Goal: Task Accomplishment & Management: Manage account settings

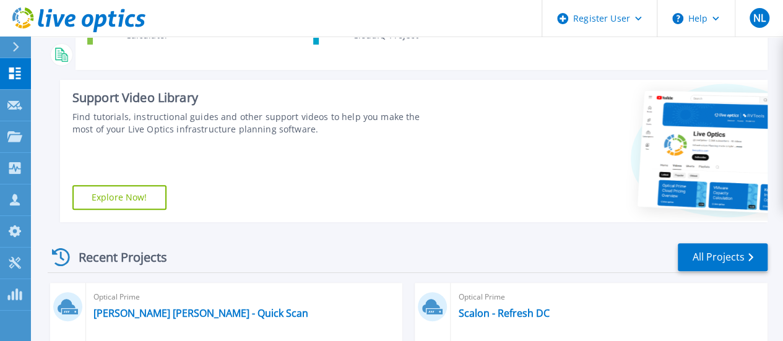
scroll to position [264, 0]
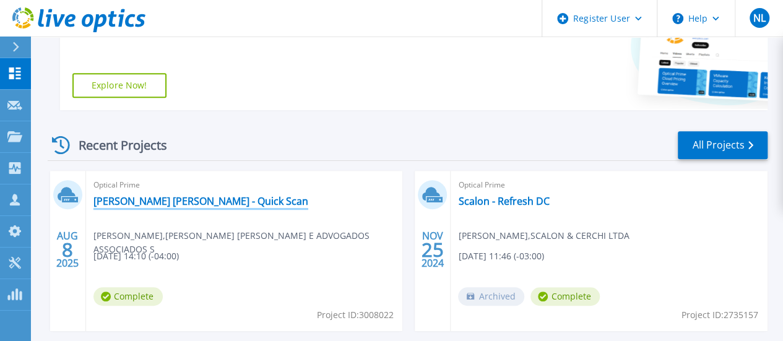
click at [142, 205] on link "[PERSON_NAME] [PERSON_NAME] - Quick Scan" at bounding box center [200, 201] width 215 height 12
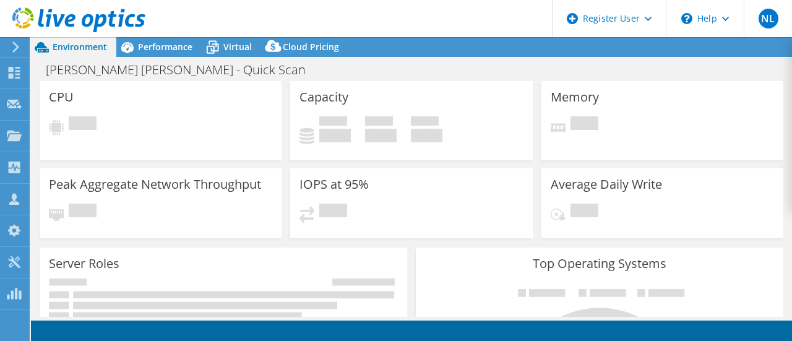
select select "SouthAmerica"
select select "BRL"
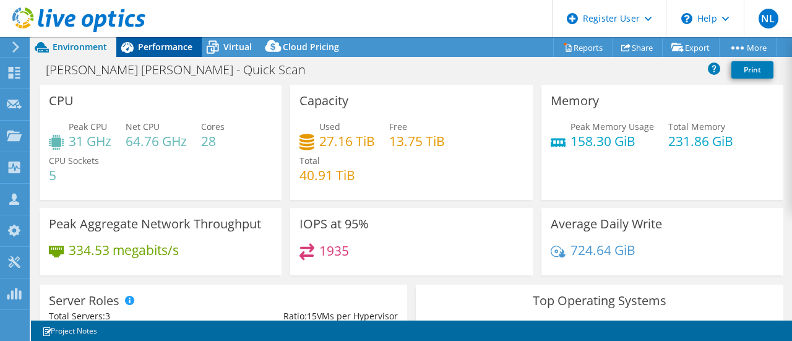
click at [181, 45] on span "Performance" at bounding box center [165, 47] width 54 height 12
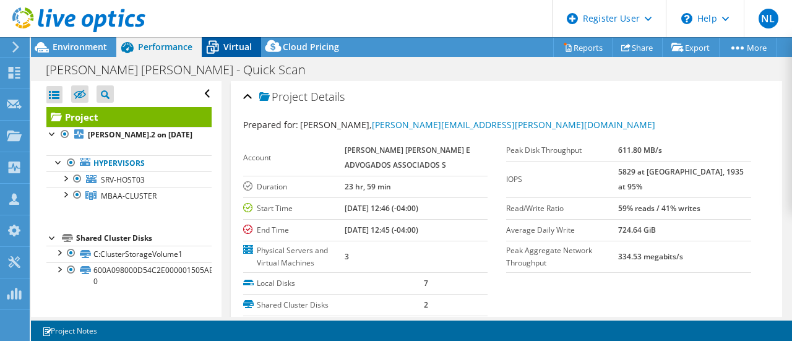
click at [241, 51] on span "Virtual" at bounding box center [237, 47] width 28 height 12
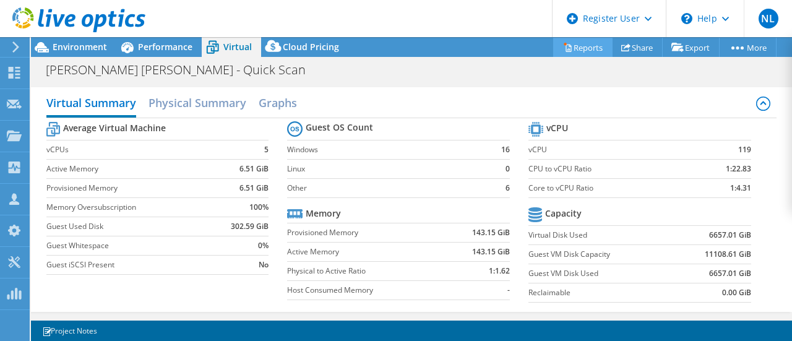
click at [572, 54] on link "Reports" at bounding box center [582, 47] width 59 height 19
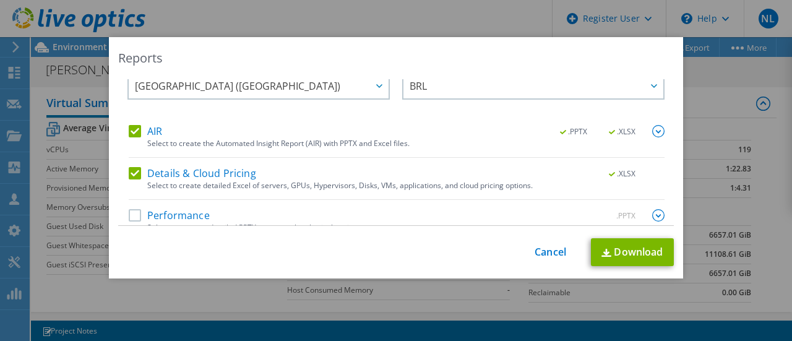
scroll to position [38, 0]
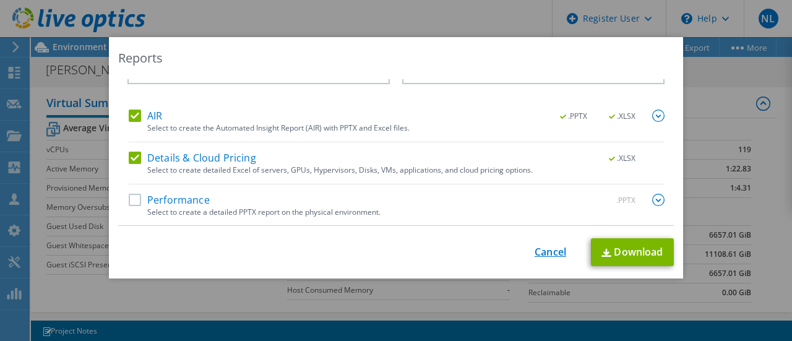
click at [558, 253] on link "Cancel" at bounding box center [551, 252] width 32 height 12
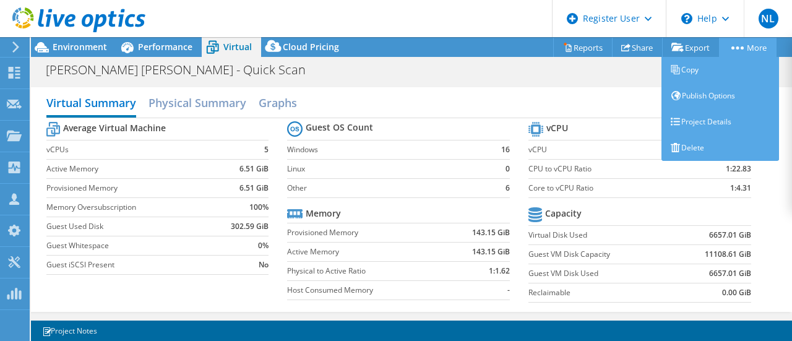
click at [747, 44] on link "More" at bounding box center [748, 47] width 58 height 19
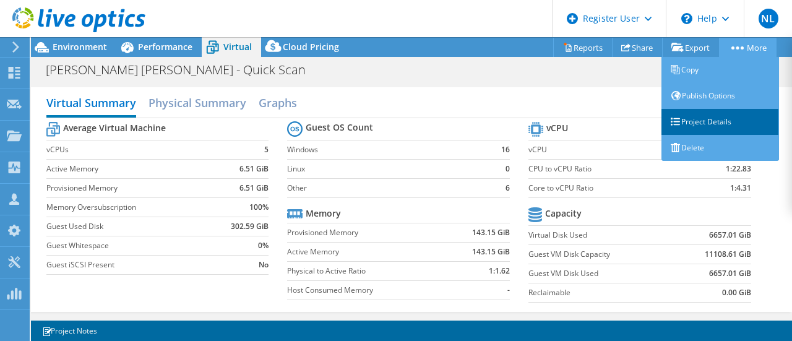
click at [692, 115] on link "Project Details" at bounding box center [721, 122] width 118 height 26
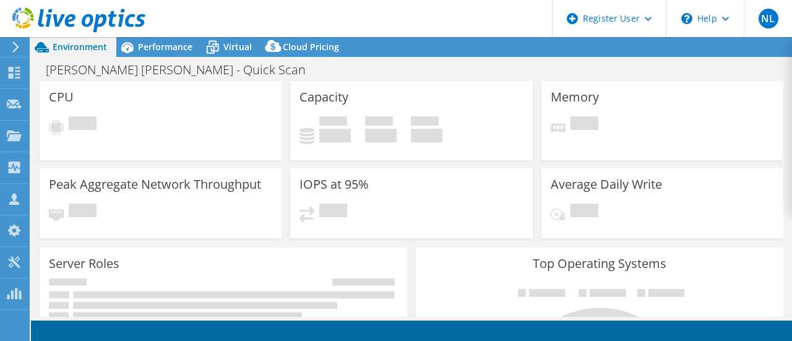
select select
select select "SouthAmerica"
select select "BRL"
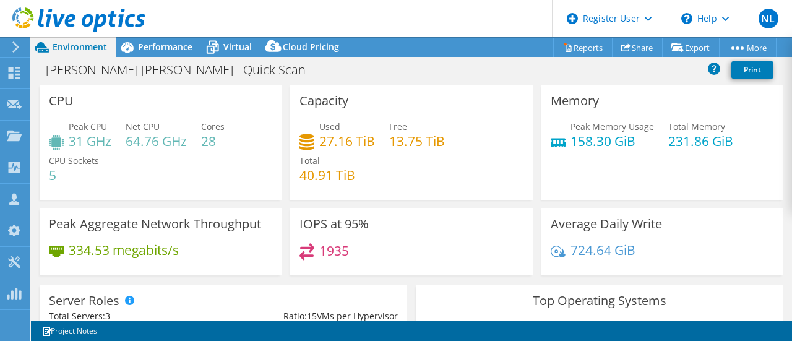
click at [18, 45] on icon at bounding box center [15, 46] width 9 height 11
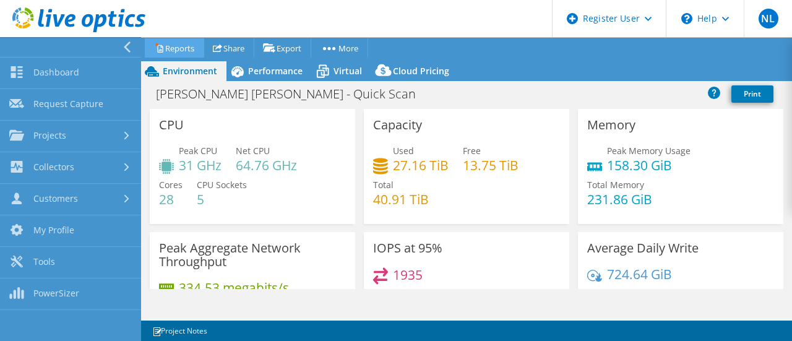
click at [170, 45] on link "Reports" at bounding box center [174, 47] width 59 height 19
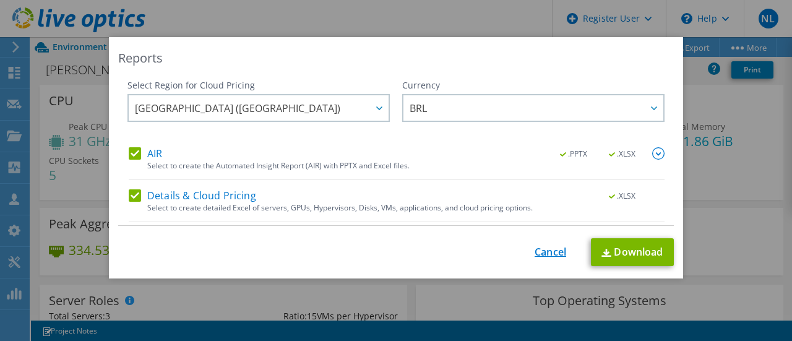
click at [546, 253] on link "Cancel" at bounding box center [551, 252] width 32 height 12
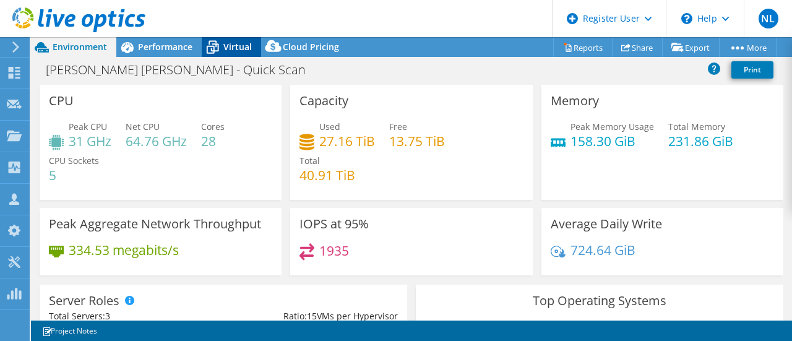
click at [240, 52] on span "Virtual" at bounding box center [237, 47] width 28 height 12
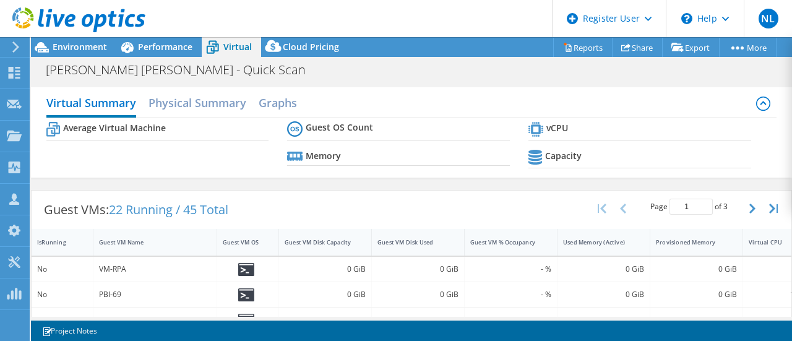
drag, startPoint x: 160, startPoint y: 45, endPoint x: 150, endPoint y: 67, distance: 23.8
click at [160, 48] on span "Performance" at bounding box center [165, 47] width 54 height 12
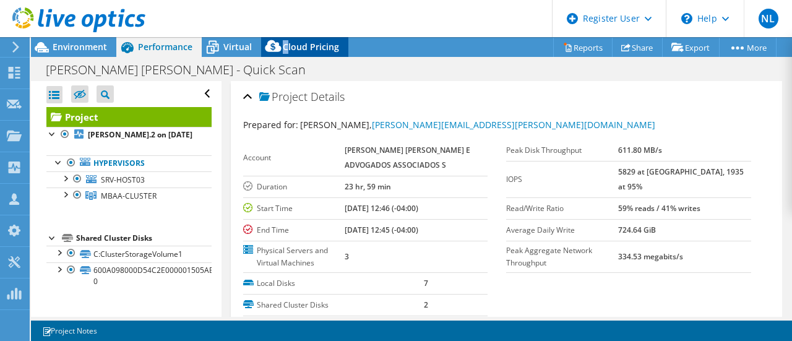
click at [285, 50] on div "Cloud Pricing" at bounding box center [304, 47] width 87 height 20
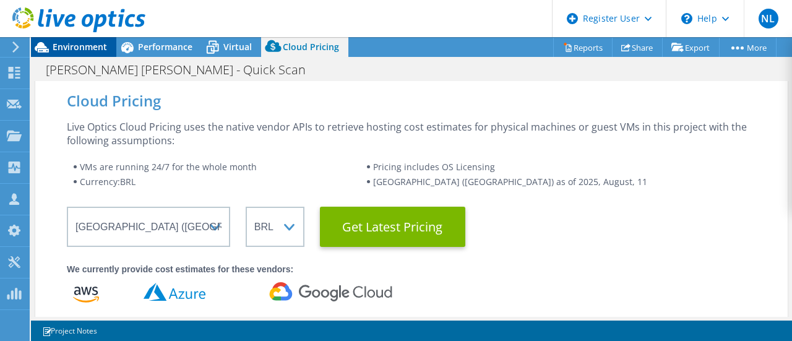
click at [66, 44] on span "Environment" at bounding box center [80, 47] width 54 height 12
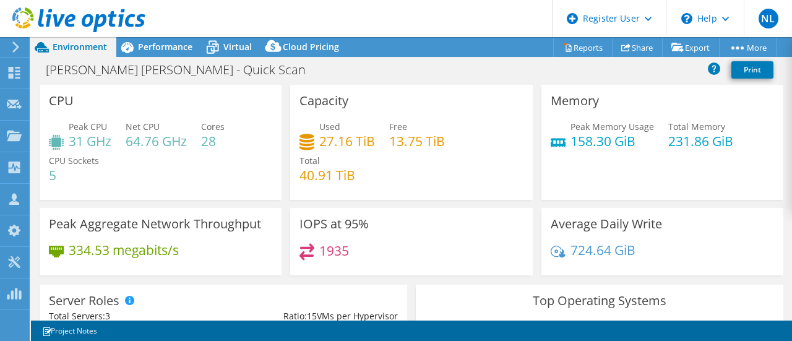
scroll to position [124, 0]
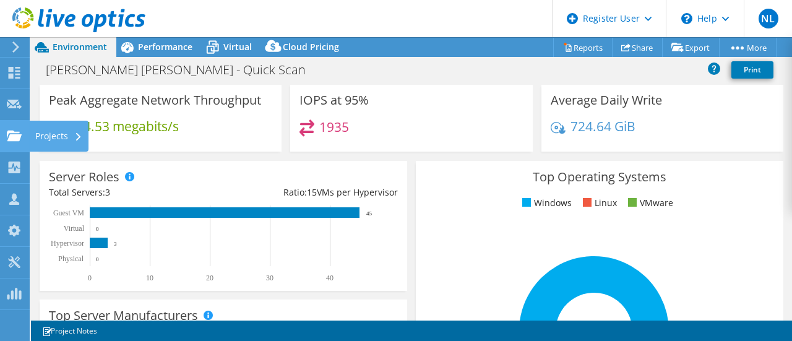
click at [68, 131] on div "Projects" at bounding box center [58, 136] width 59 height 31
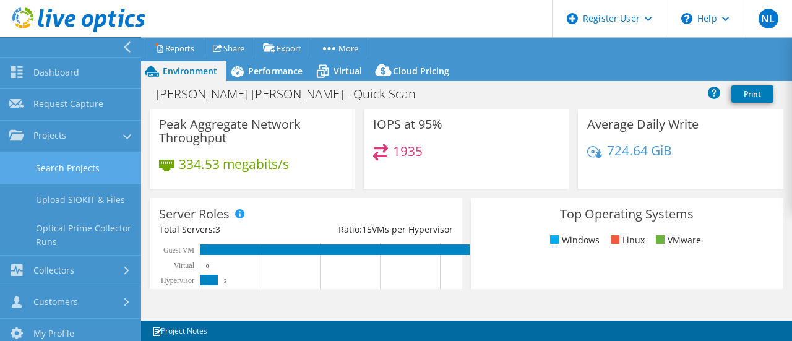
click at [82, 166] on link "Search Projects" at bounding box center [70, 168] width 141 height 32
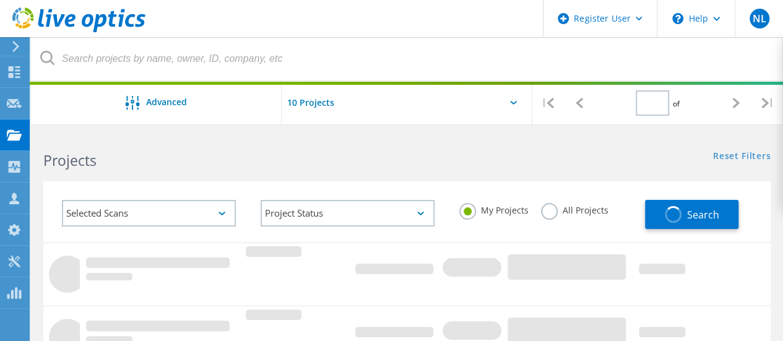
type input "1"
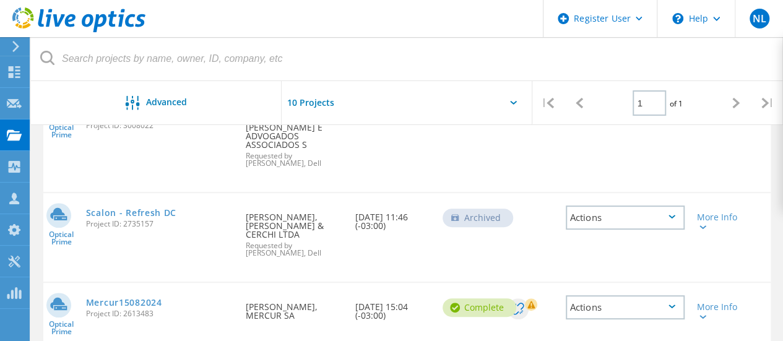
scroll to position [124, 0]
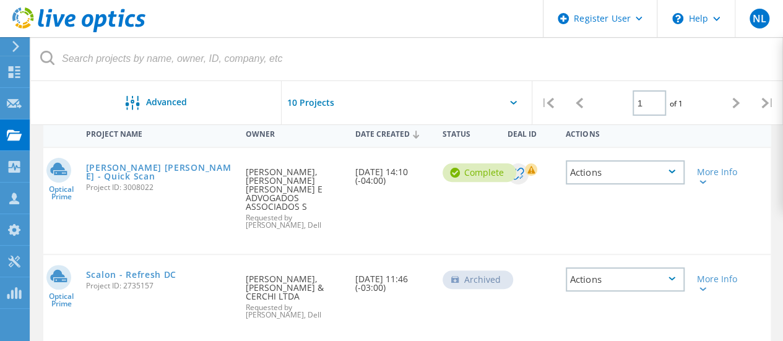
click at [529, 173] on icon at bounding box center [530, 169] width 7 height 7
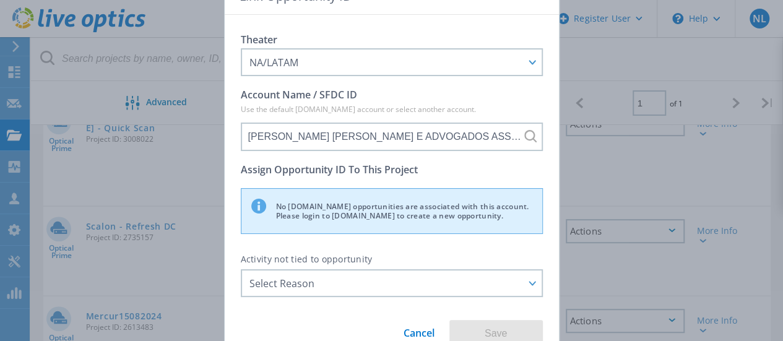
scroll to position [186, 0]
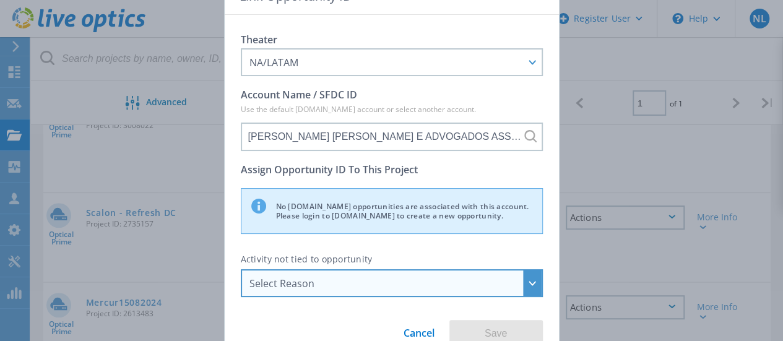
click at [361, 274] on div "Select Reason" at bounding box center [392, 283] width 302 height 28
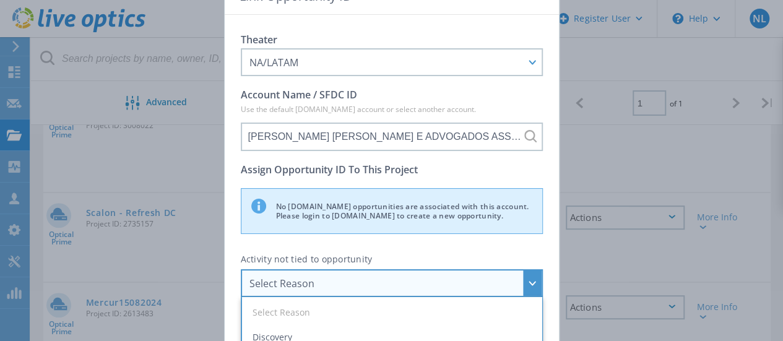
click at [358, 275] on div "Select Reason" at bounding box center [392, 283] width 302 height 28
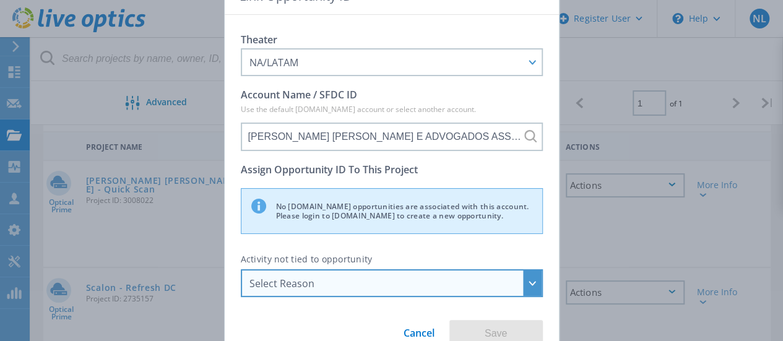
scroll to position [62, 0]
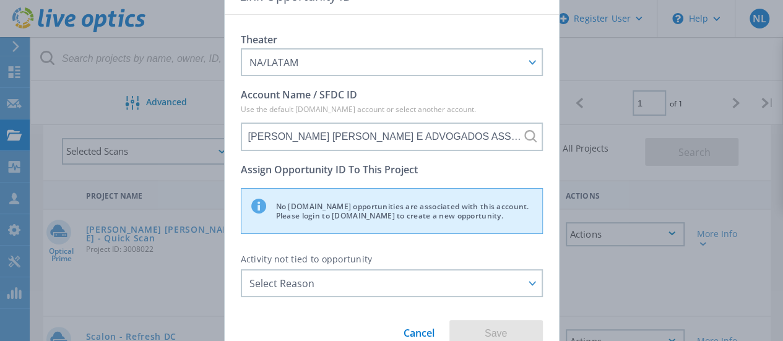
click at [601, 90] on div "Link Opportunity ID Theater NA/LATAM APJ EMEA NA/LATAM Account Name / SFDC ID U…" at bounding box center [391, 170] width 783 height 341
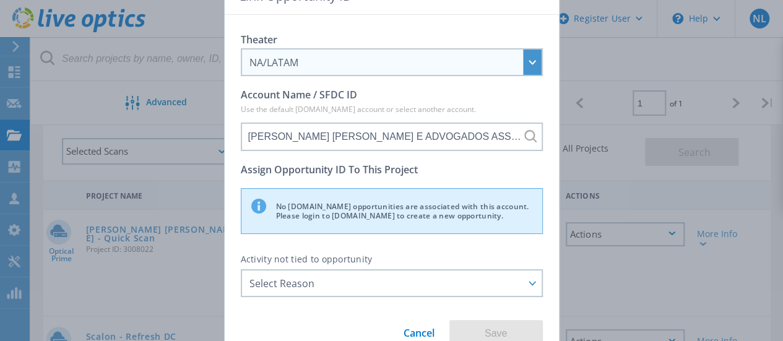
scroll to position [0, 0]
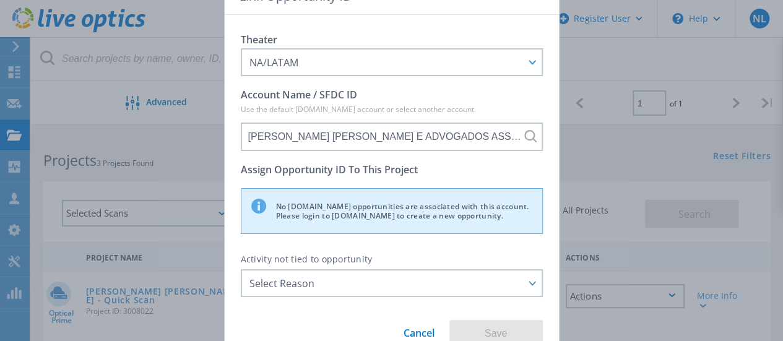
click at [589, 72] on div "Link Opportunity ID Theater NA/LATAM APJ EMEA NA/LATAM Account Name / SFDC ID U…" at bounding box center [391, 170] width 783 height 341
click at [422, 330] on link "Cancel" at bounding box center [419, 328] width 31 height 23
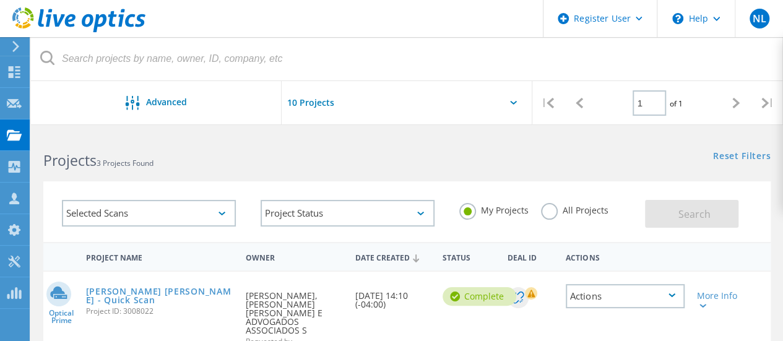
click at [531, 294] on g at bounding box center [523, 297] width 30 height 21
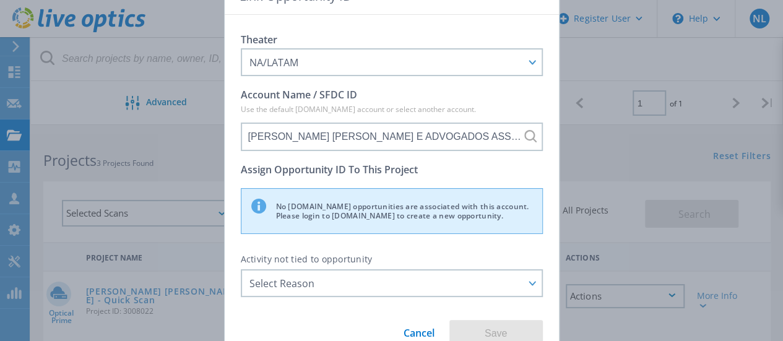
click at [412, 337] on link "Cancel" at bounding box center [419, 328] width 31 height 23
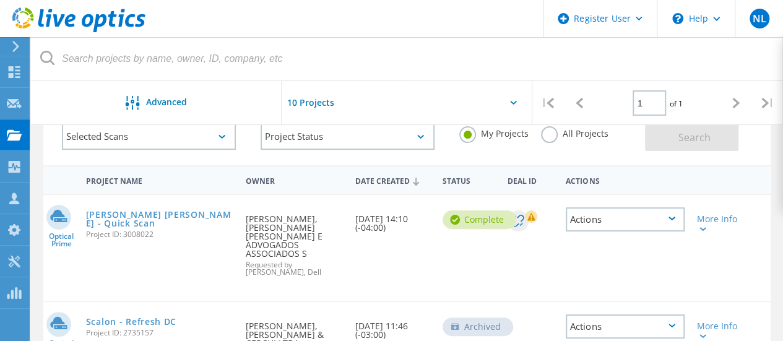
scroll to position [124, 0]
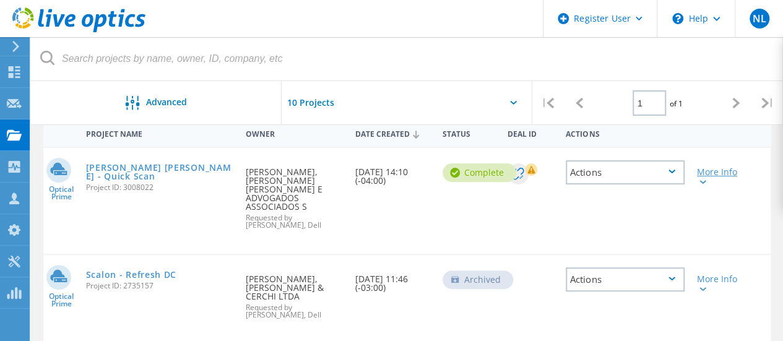
click at [716, 175] on div "More Info" at bounding box center [720, 176] width 46 height 17
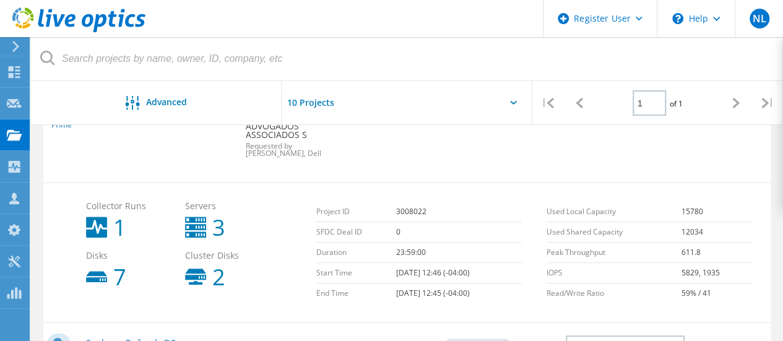
scroll to position [60, 0]
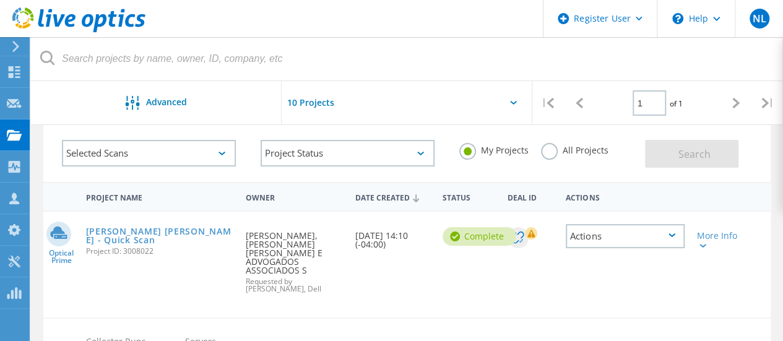
click at [141, 248] on span "Project ID: 3008022" at bounding box center [160, 251] width 148 height 7
click at [106, 232] on link "Mascarenhas Barbosa - Quick Scan" at bounding box center [160, 235] width 148 height 17
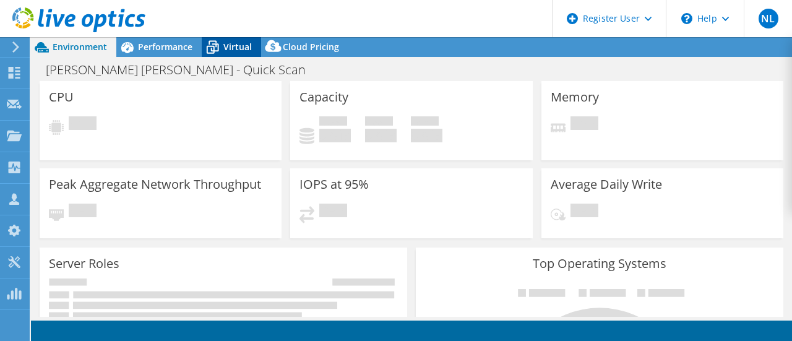
select select "SouthAmerica"
select select "BRL"
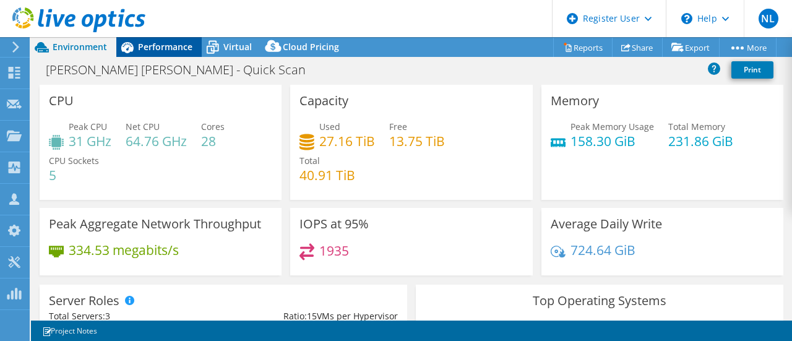
click at [170, 53] on span "Performance" at bounding box center [165, 47] width 54 height 12
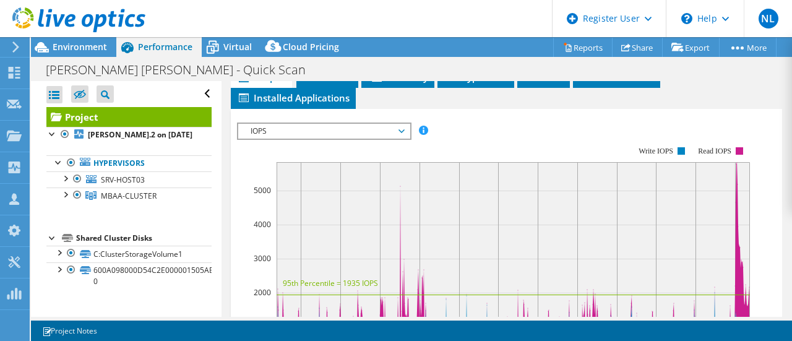
scroll to position [244, 0]
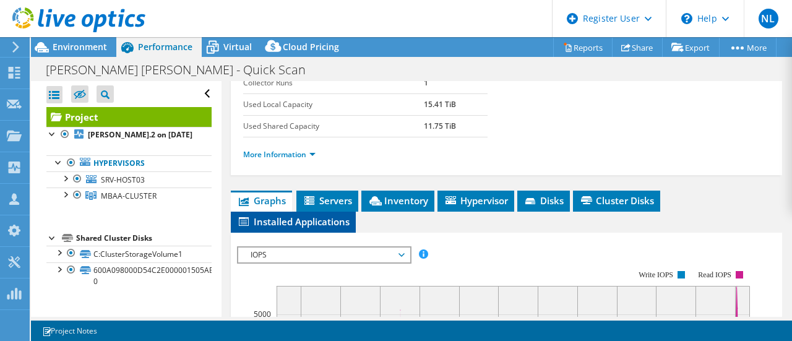
click at [329, 215] on span "Installed Applications" at bounding box center [293, 221] width 113 height 12
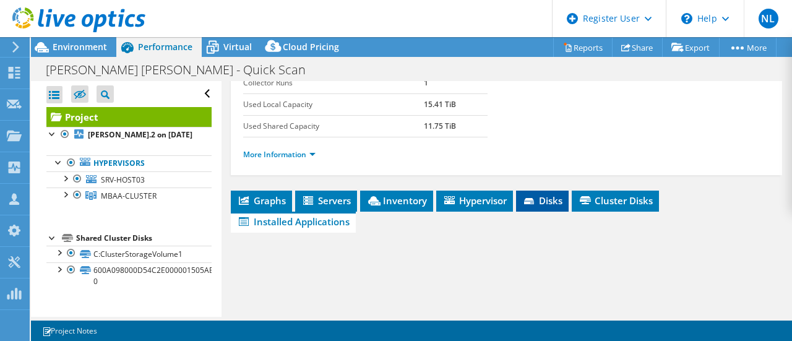
click at [549, 200] on span "Disks" at bounding box center [542, 200] width 40 height 12
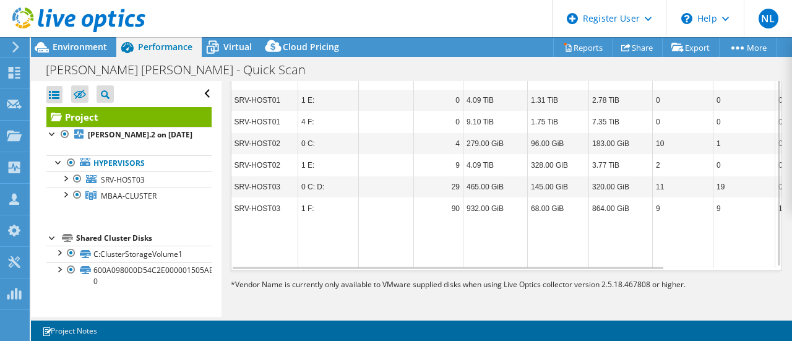
scroll to position [284, 0]
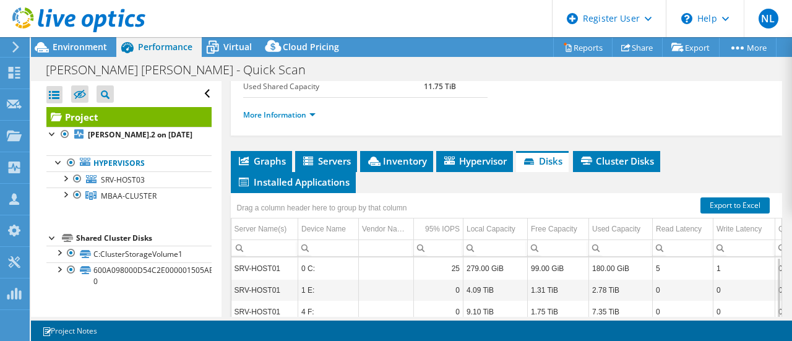
click at [451, 145] on div "Project Details Prepared for: Wilson Okamoto, wilson.okamoto@mascarenhasbarbosa…" at bounding box center [507, 152] width 571 height 709
click at [444, 160] on icon at bounding box center [449, 161] width 11 height 8
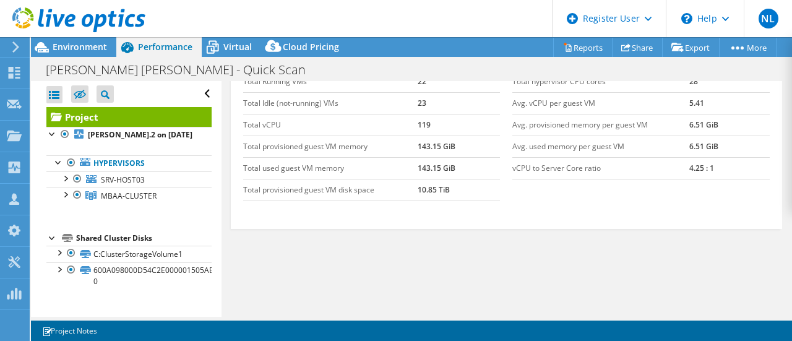
scroll to position [12, 0]
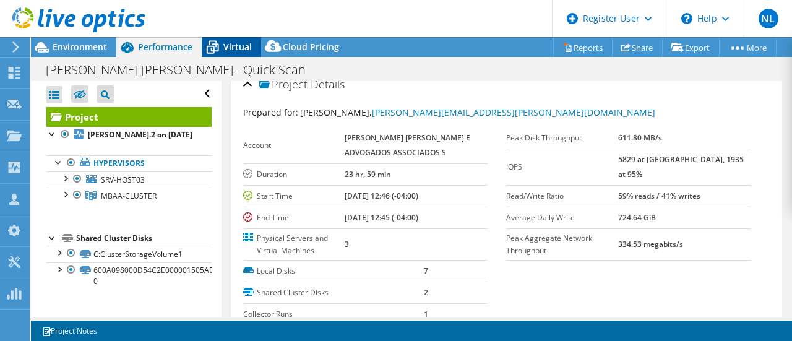
click at [218, 51] on icon at bounding box center [213, 48] width 22 height 22
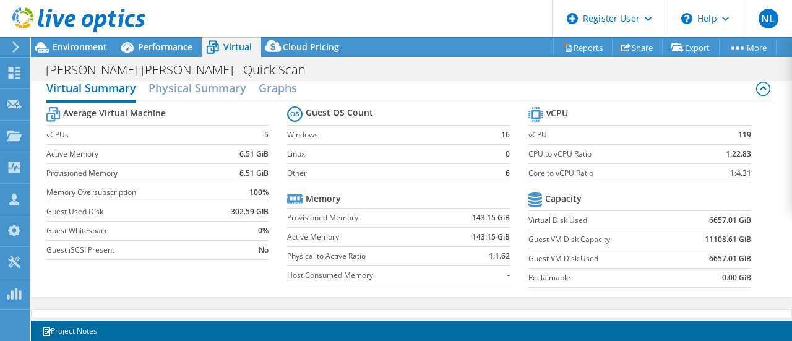
scroll to position [0, 0]
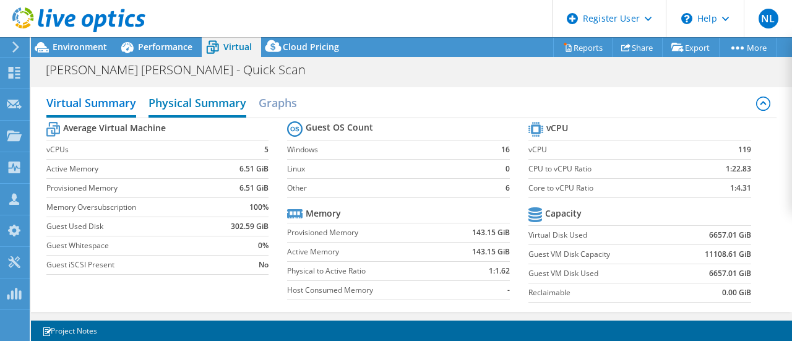
click at [220, 101] on h2 "Physical Summary" at bounding box center [198, 103] width 98 height 27
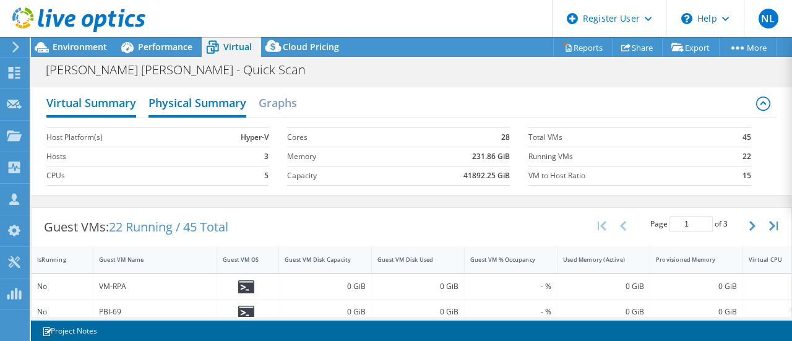
click at [110, 112] on h2 "Virtual Summary" at bounding box center [91, 103] width 90 height 27
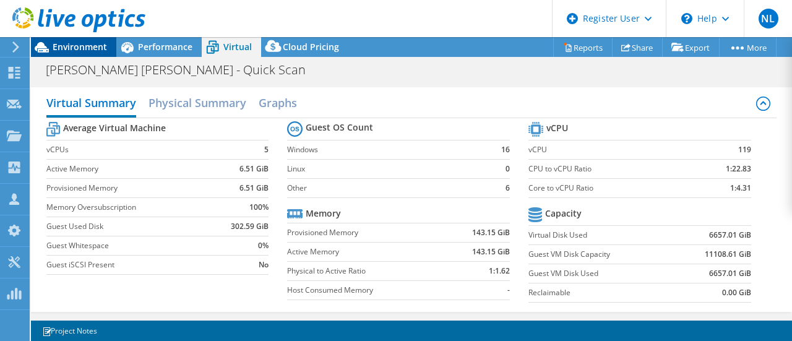
click at [106, 41] on div "Environment" at bounding box center [73, 47] width 85 height 20
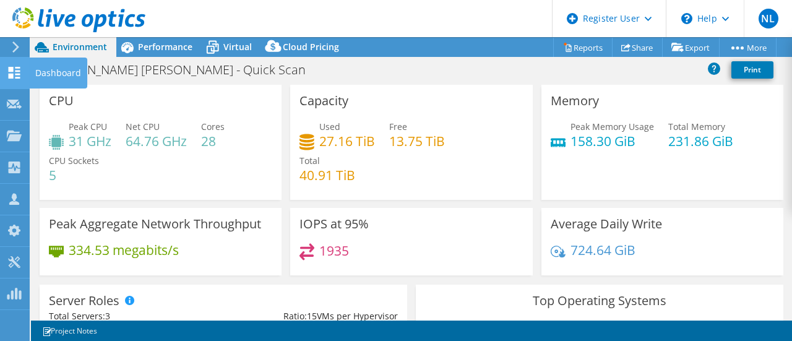
click at [15, 75] on icon at bounding box center [14, 73] width 15 height 12
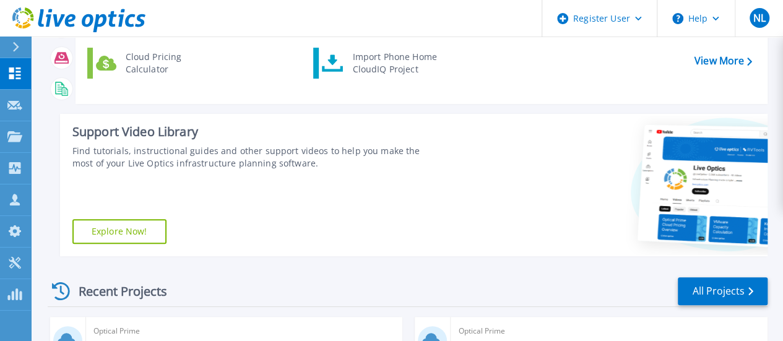
scroll to position [310, 0]
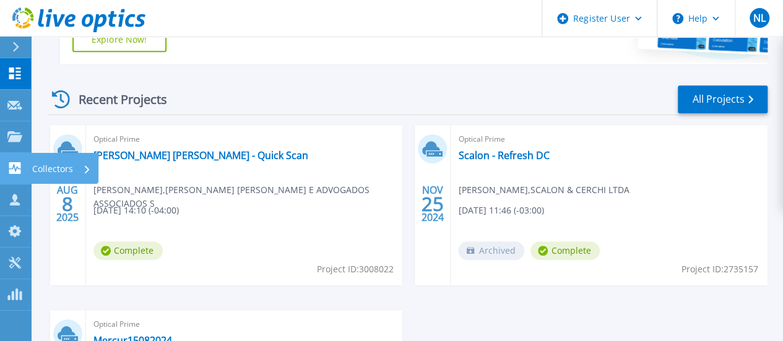
click at [24, 173] on link "Collectors Collectors" at bounding box center [15, 169] width 31 height 32
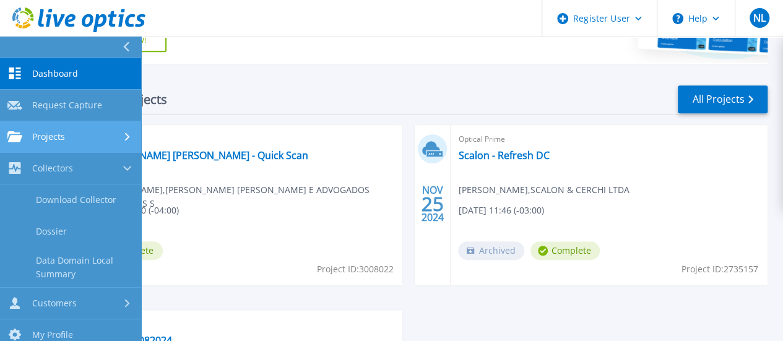
click at [56, 147] on link "Projects Projects" at bounding box center [70, 137] width 141 height 32
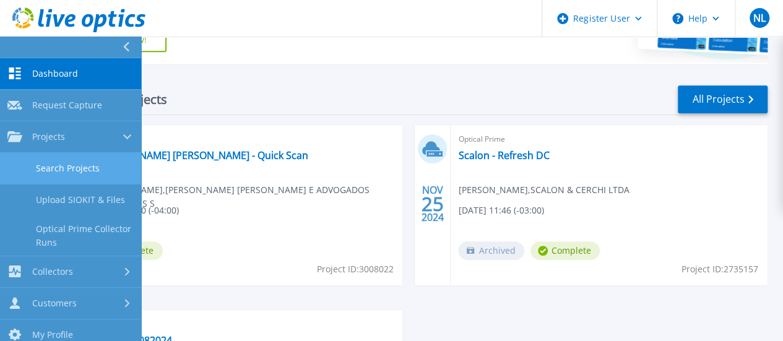
click at [84, 161] on link "Search Projects" at bounding box center [70, 169] width 141 height 32
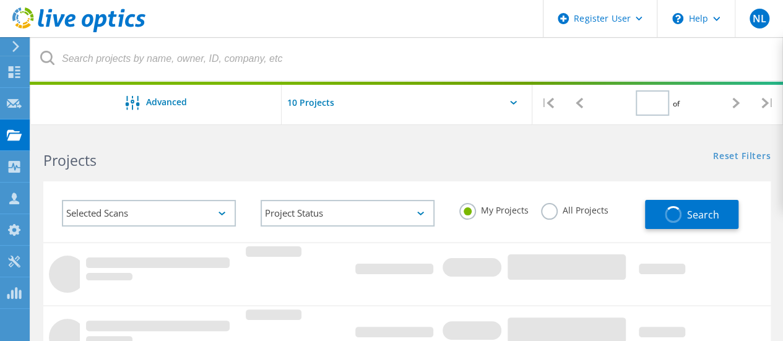
type input "1"
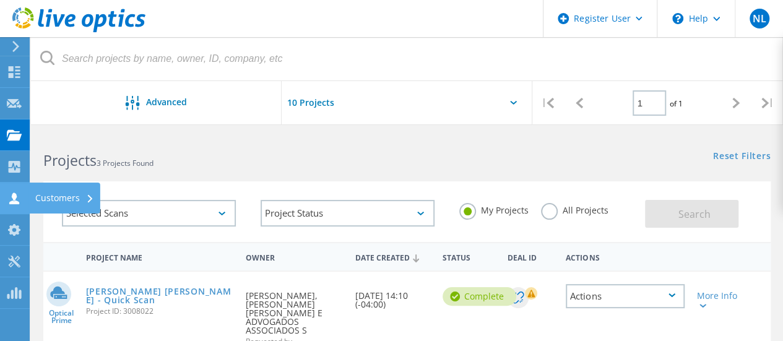
click at [58, 197] on div "Customers" at bounding box center [64, 198] width 59 height 9
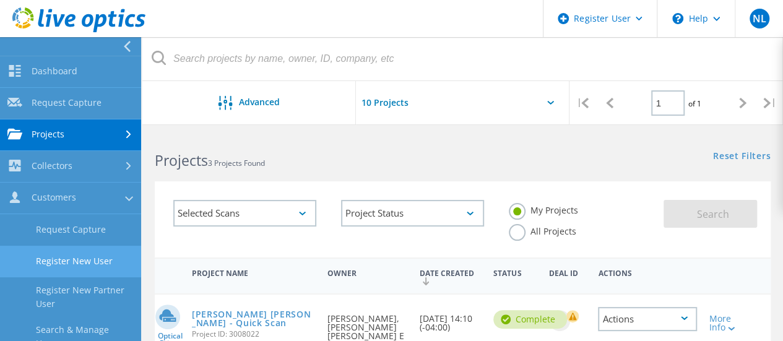
scroll to position [62, 0]
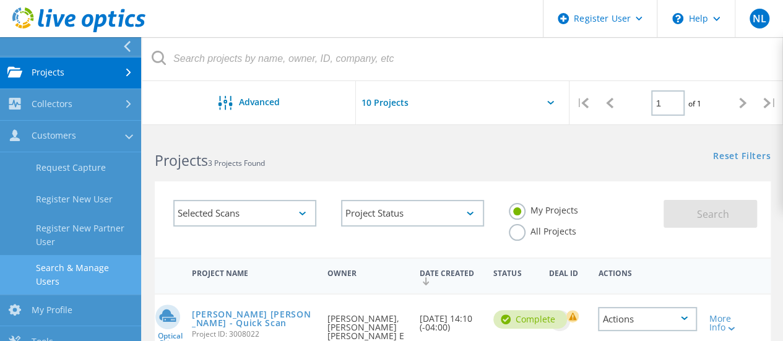
click at [82, 267] on link "Search & Manage Users" at bounding box center [70, 275] width 141 height 40
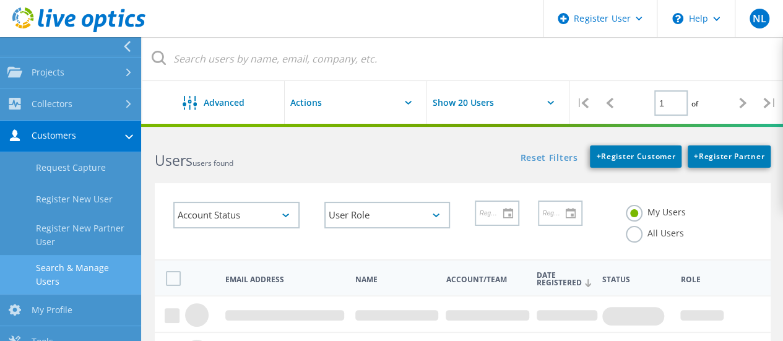
scroll to position [124, 0]
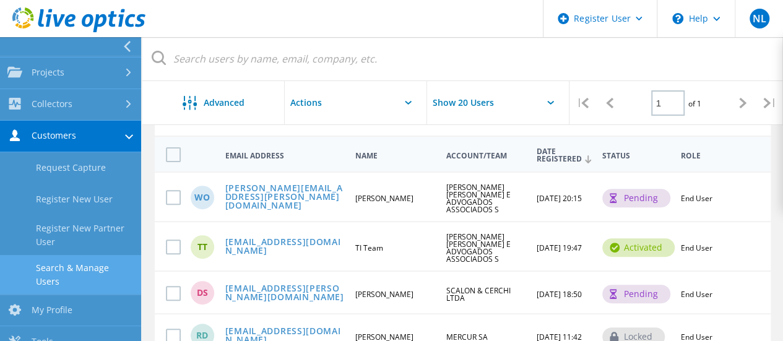
drag, startPoint x: 769, startPoint y: 197, endPoint x: 765, endPoint y: 202, distance: 6.6
click at [770, 198] on div "WO [PERSON_NAME][EMAIL_ADDRESS][PERSON_NAME][DOMAIN_NAME] [PERSON_NAME] [PERSON…" at bounding box center [463, 196] width 616 height 50
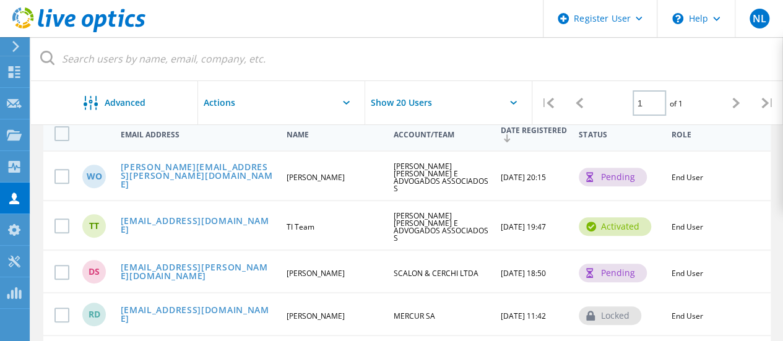
scroll to position [0, 0]
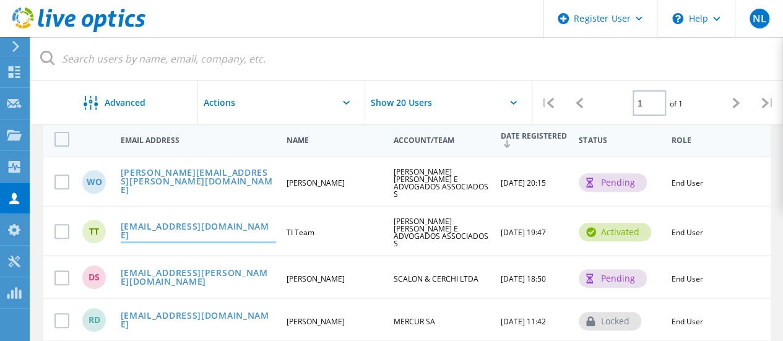
click at [164, 222] on link "atendimento.ti@mascarenhasbarbosa.com.br" at bounding box center [198, 231] width 155 height 19
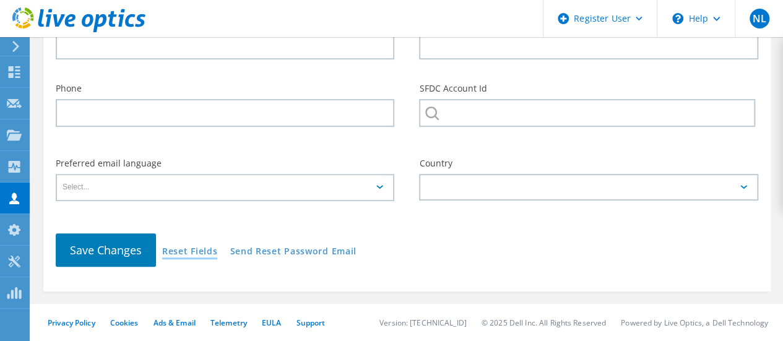
type input "TI"
type input "Team"
type input "[PERSON_NAME] [PERSON_NAME] E ADVOGADOS ASSOCIADOS S"
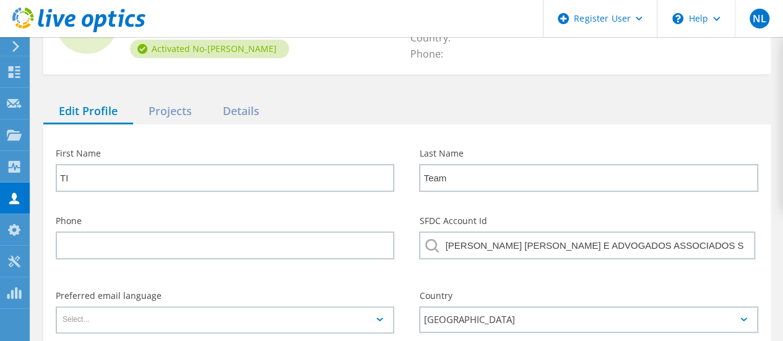
scroll to position [47, 0]
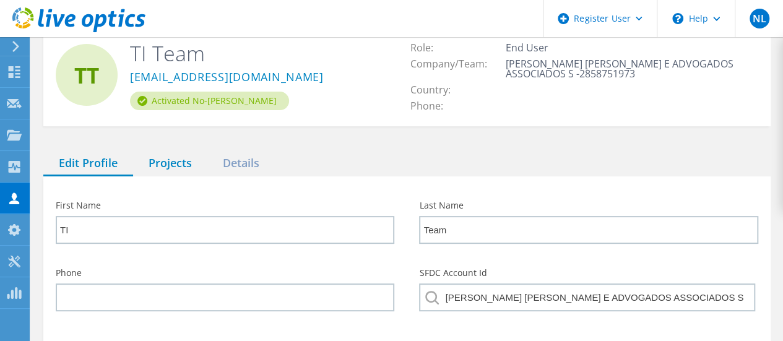
click at [193, 169] on div "Projects" at bounding box center [170, 163] width 74 height 25
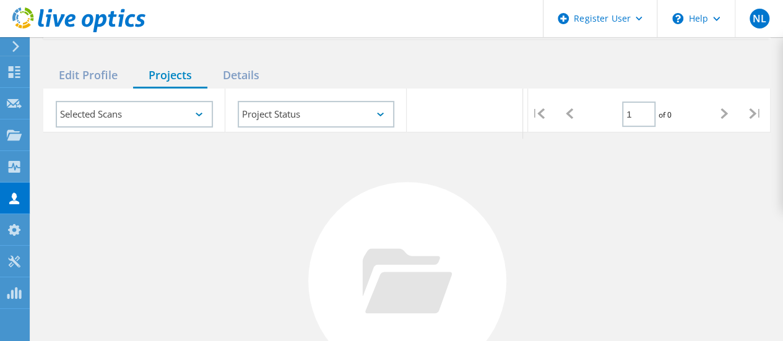
scroll to position [0, 0]
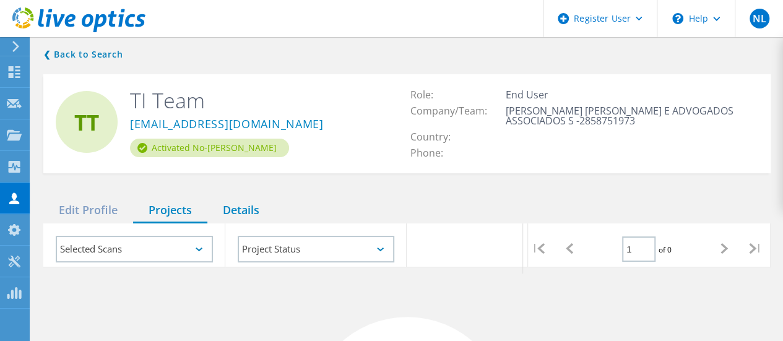
click at [249, 211] on div "Details" at bounding box center [240, 210] width 67 height 25
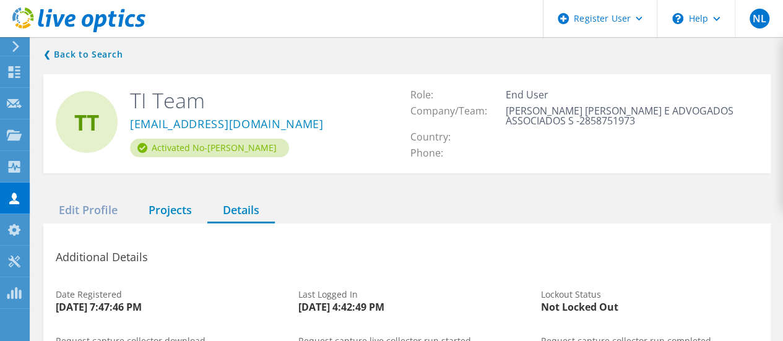
click at [191, 207] on div "Projects" at bounding box center [170, 210] width 74 height 25
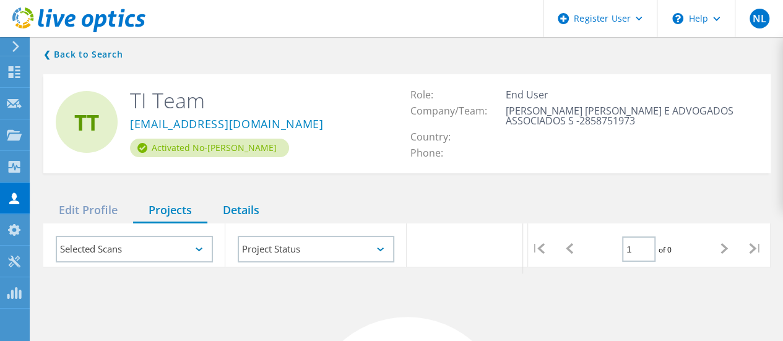
scroll to position [124, 0]
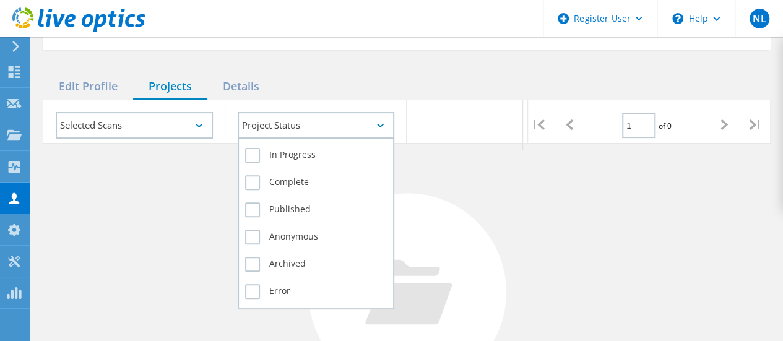
click at [300, 119] on div "Project Status" at bounding box center [316, 125] width 157 height 27
click at [266, 154] on label "In Progress" at bounding box center [316, 155] width 142 height 15
click at [0, 0] on input "In Progress" at bounding box center [0, 0] width 0 height 0
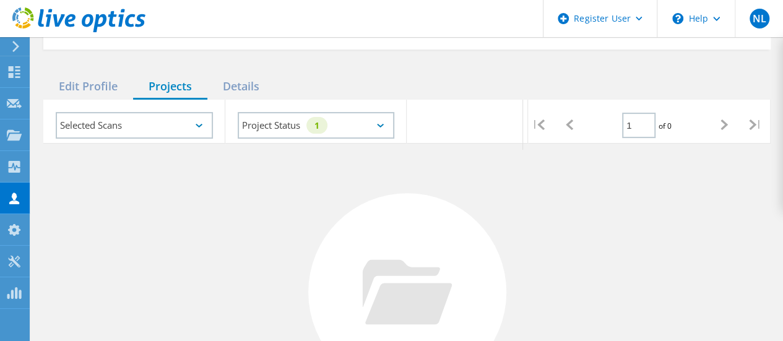
click at [545, 181] on div "No Projects Found Try refining your search." at bounding box center [406, 304] width 727 height 320
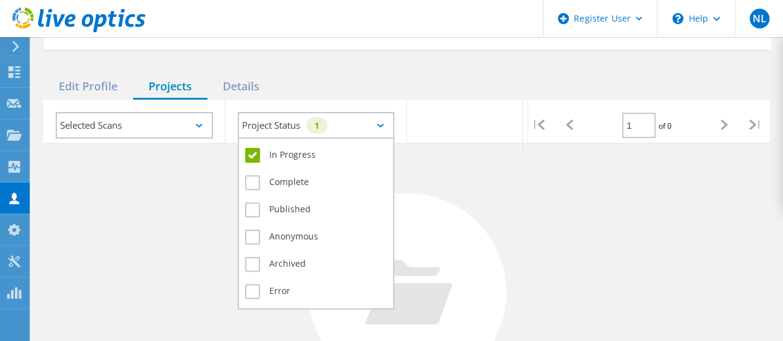
click at [288, 121] on div "Project Status 1" at bounding box center [316, 125] width 157 height 27
click at [301, 171] on div "In Progress" at bounding box center [316, 158] width 142 height 27
click at [304, 183] on label "Complete" at bounding box center [316, 182] width 142 height 15
click at [0, 0] on input "Complete" at bounding box center [0, 0] width 0 height 0
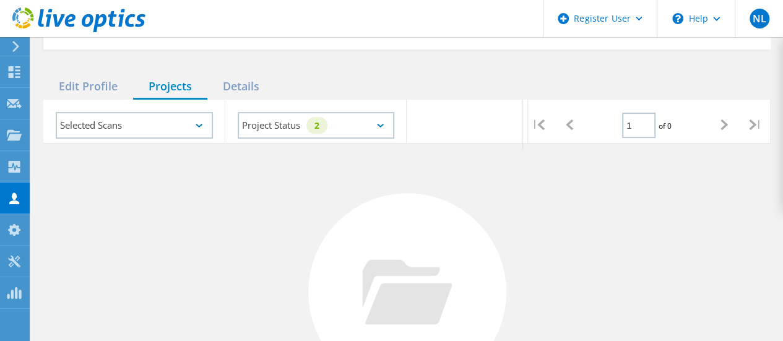
click at [96, 126] on div "Selected Scans" at bounding box center [134, 125] width 157 height 27
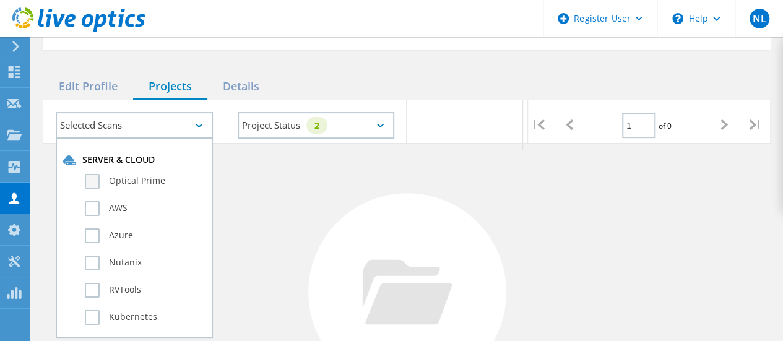
click at [133, 176] on label "Optical Prime" at bounding box center [145, 181] width 121 height 15
click at [0, 0] on input "Optical Prime" at bounding box center [0, 0] width 0 height 0
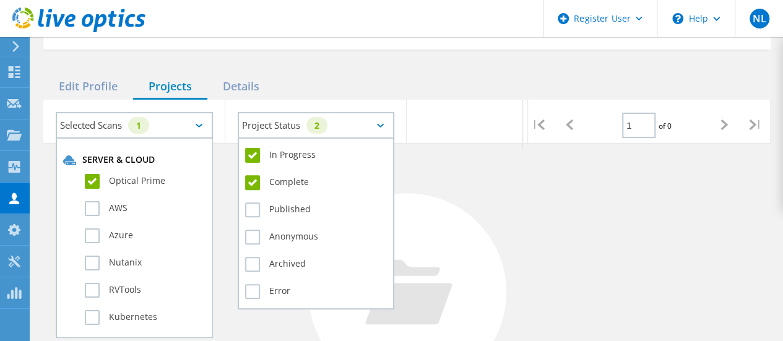
click at [311, 121] on div "2" at bounding box center [316, 125] width 21 height 17
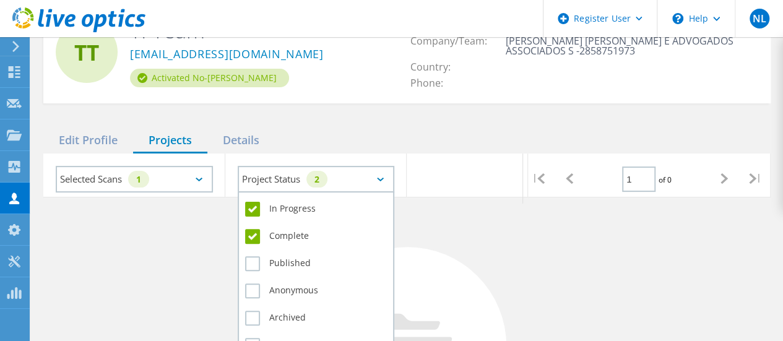
scroll to position [50, 0]
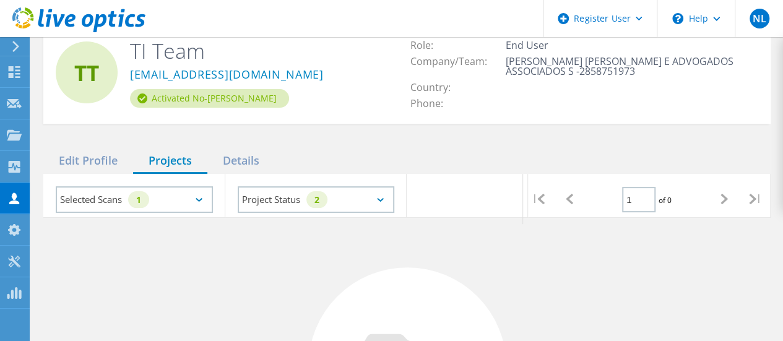
click at [171, 195] on div "Selected Scans 1" at bounding box center [134, 199] width 157 height 27
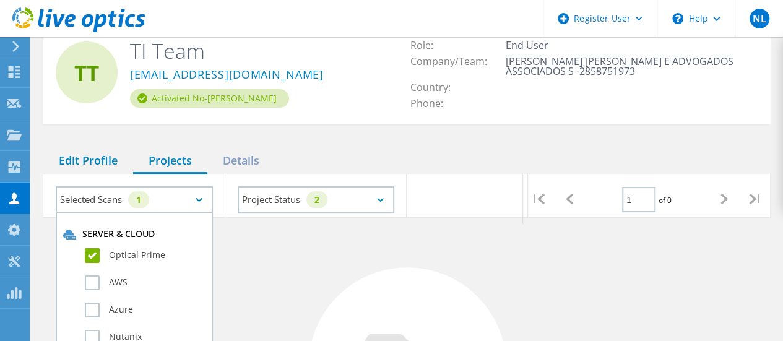
click at [111, 162] on div "Edit Profile" at bounding box center [88, 161] width 90 height 25
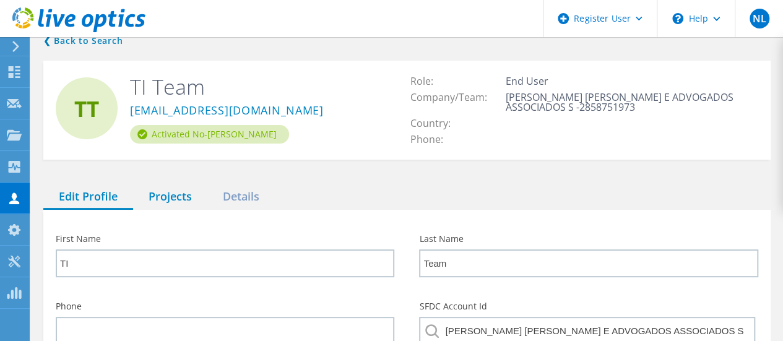
scroll to position [0, 0]
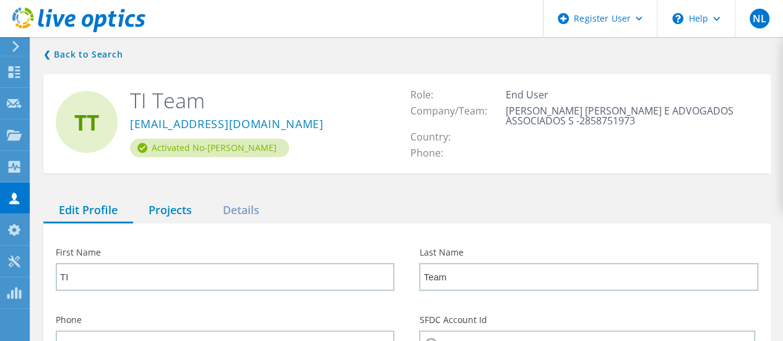
click at [184, 207] on div "Projects" at bounding box center [170, 210] width 74 height 25
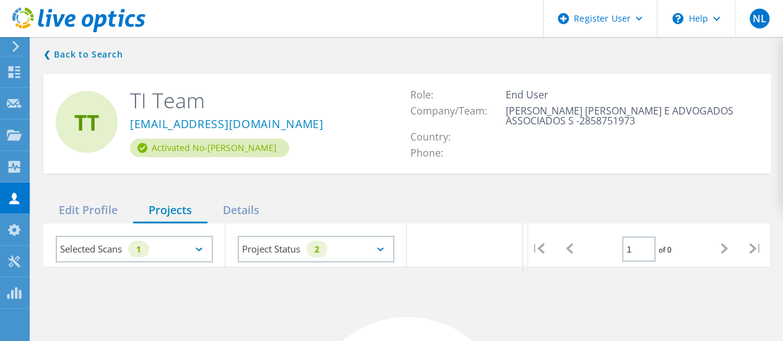
scroll to position [62, 0]
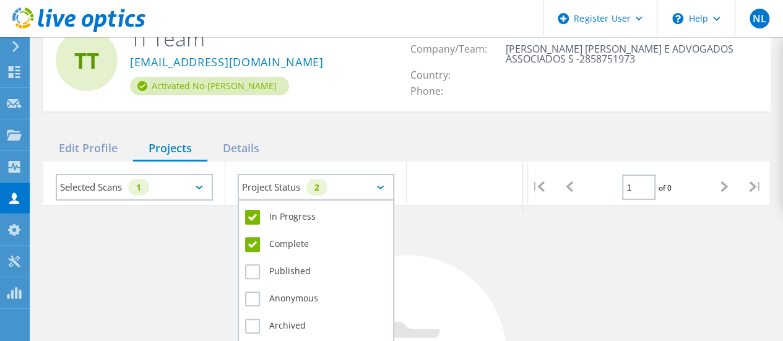
click at [371, 189] on div "Project Status 2" at bounding box center [316, 187] width 157 height 27
click at [284, 274] on label "Published" at bounding box center [316, 271] width 142 height 15
click at [0, 0] on input "Published" at bounding box center [0, 0] width 0 height 0
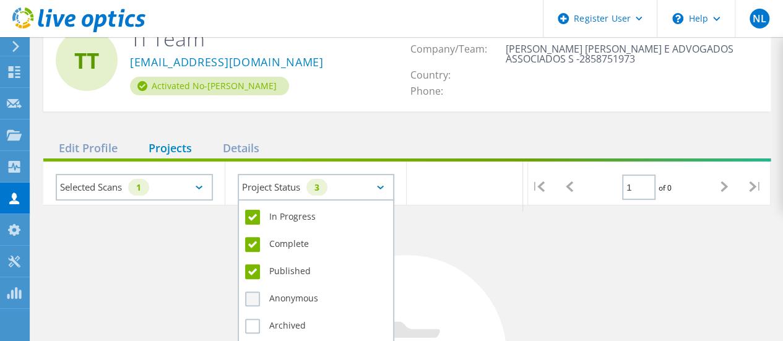
click at [293, 298] on label "Anonymous" at bounding box center [316, 299] width 142 height 15
click at [0, 0] on input "Anonymous" at bounding box center [0, 0] width 0 height 0
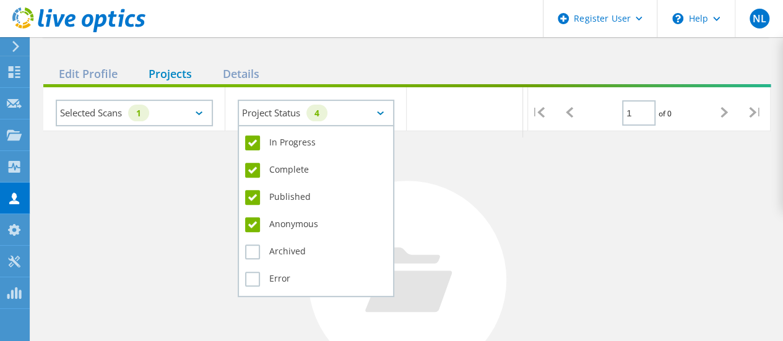
scroll to position [186, 0]
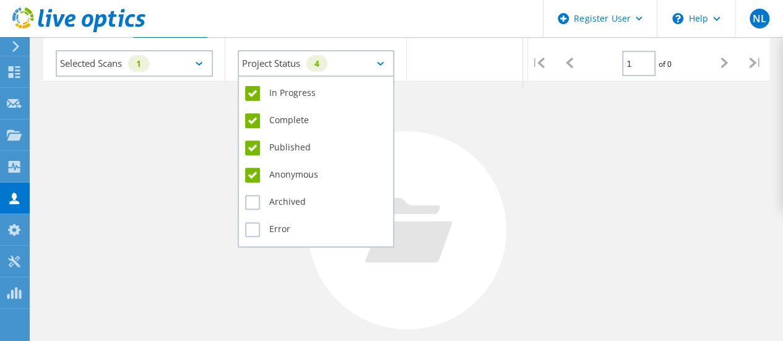
drag, startPoint x: 290, startPoint y: 180, endPoint x: 290, endPoint y: 188, distance: 8.0
click at [290, 181] on label "Anonymous" at bounding box center [316, 175] width 142 height 15
click at [0, 0] on input "Anonymous" at bounding box center [0, 0] width 0 height 0
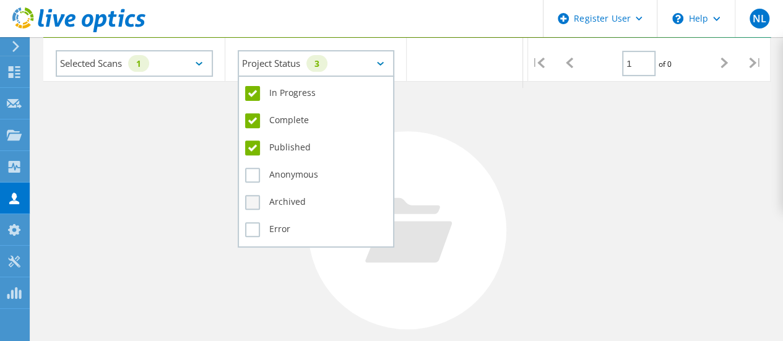
click at [293, 200] on label "Archived" at bounding box center [316, 202] width 142 height 15
click at [0, 0] on input "Archived" at bounding box center [0, 0] width 0 height 0
click at [275, 223] on label "Error" at bounding box center [316, 229] width 142 height 15
click at [0, 0] on input "Error" at bounding box center [0, 0] width 0 height 0
click at [285, 178] on label "Anonymous" at bounding box center [316, 175] width 142 height 15
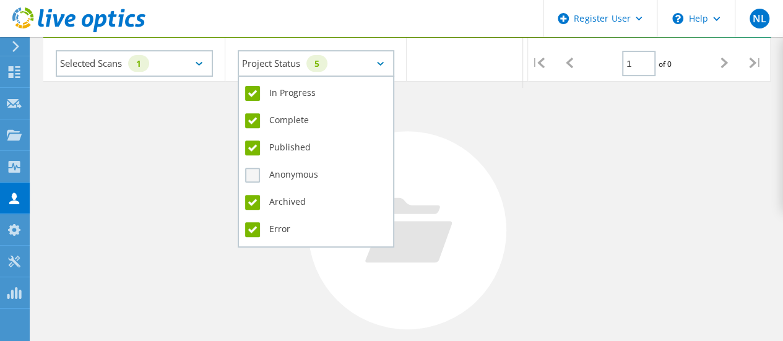
click at [0, 0] on input "Anonymous" at bounding box center [0, 0] width 0 height 0
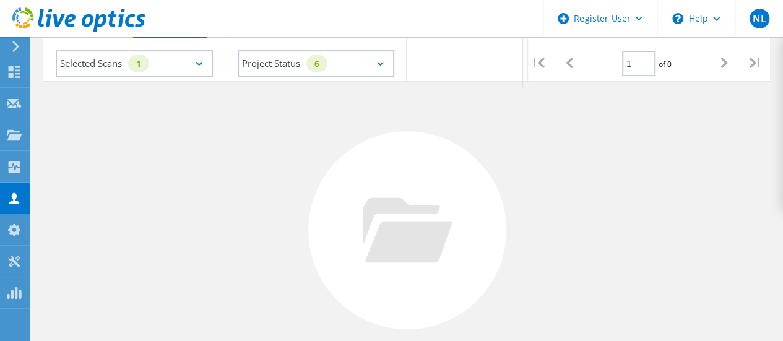
click at [145, 141] on div "No Projects Found Try refining your search." at bounding box center [406, 242] width 727 height 320
click at [180, 58] on div "Selected Scans 1" at bounding box center [134, 63] width 157 height 27
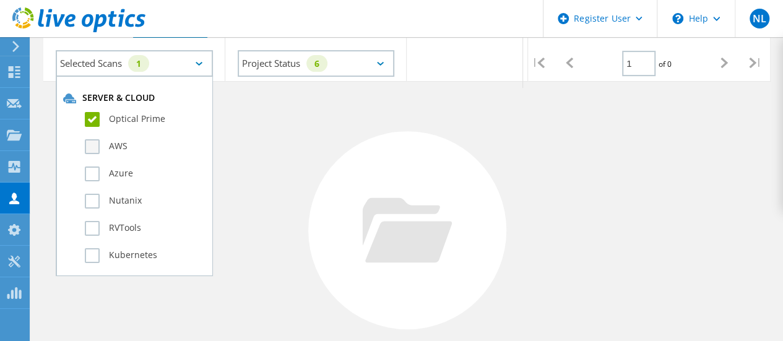
click at [139, 152] on label "AWS" at bounding box center [145, 146] width 121 height 15
click at [0, 0] on input "AWS" at bounding box center [0, 0] width 0 height 0
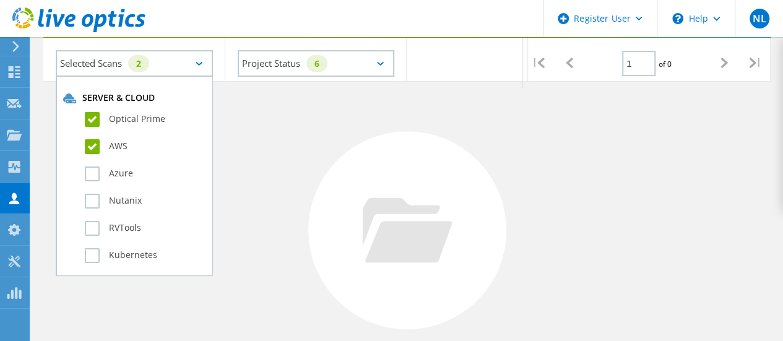
click at [136, 179] on label "Azure" at bounding box center [145, 174] width 121 height 15
click at [0, 0] on input "Azure" at bounding box center [0, 0] width 0 height 0
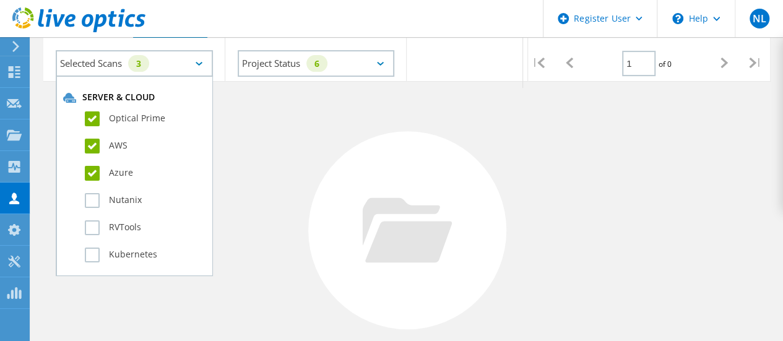
scroll to position [0, 0]
click at [95, 116] on label "Optical Prime" at bounding box center [145, 119] width 121 height 15
click at [0, 0] on input "Optical Prime" at bounding box center [0, 0] width 0 height 0
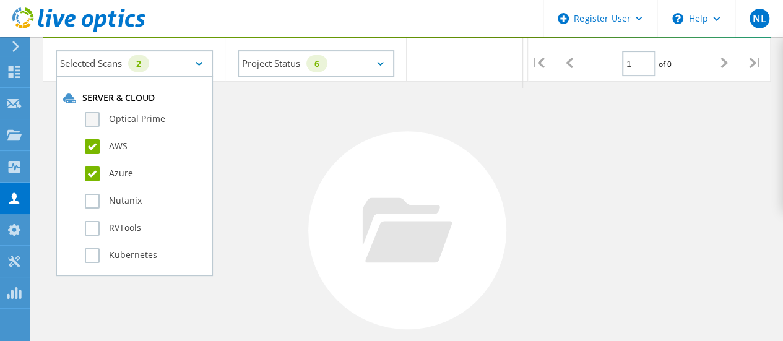
click at [93, 116] on label "Optical Prime" at bounding box center [145, 119] width 121 height 15
click at [0, 0] on input "Optical Prime" at bounding box center [0, 0] width 0 height 0
click at [97, 147] on label "AWS" at bounding box center [145, 146] width 121 height 15
click at [0, 0] on input "AWS" at bounding box center [0, 0] width 0 height 0
click at [101, 171] on label "Azure" at bounding box center [145, 174] width 121 height 15
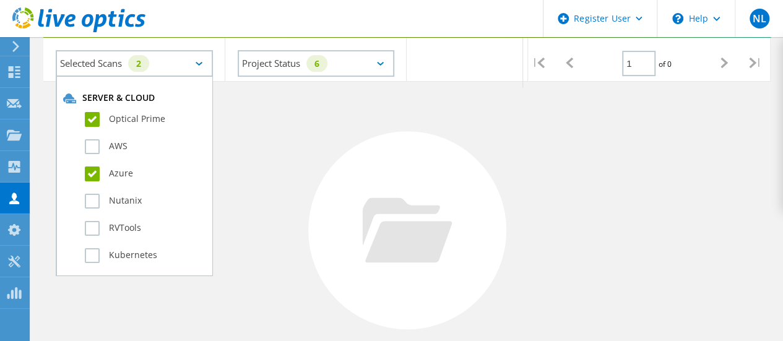
click at [0, 0] on input "Azure" at bounding box center [0, 0] width 0 height 0
click at [292, 183] on div "No Projects Found Try refining your search." at bounding box center [406, 242] width 727 height 320
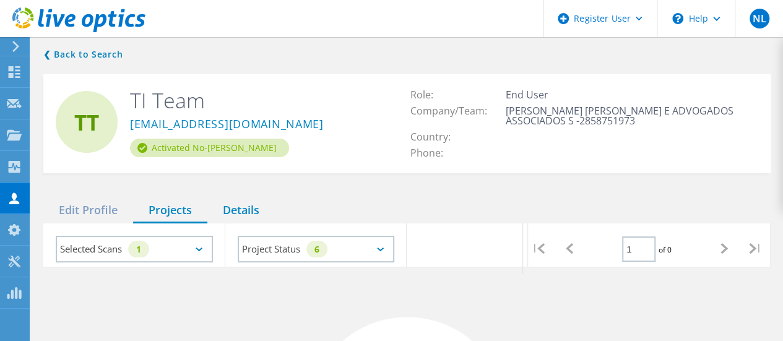
click at [218, 216] on div "Details" at bounding box center [240, 210] width 67 height 25
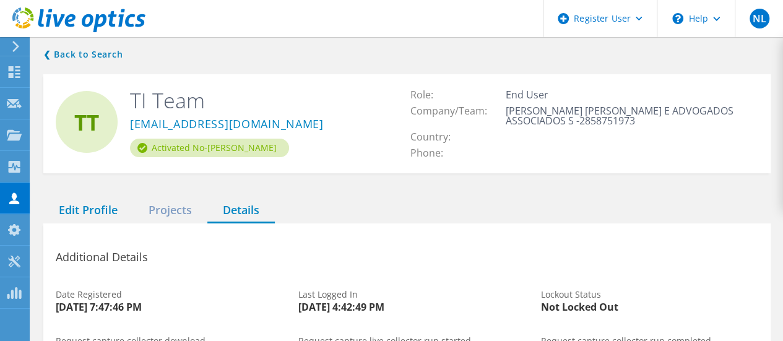
click at [67, 205] on div "Edit Profile" at bounding box center [88, 210] width 90 height 25
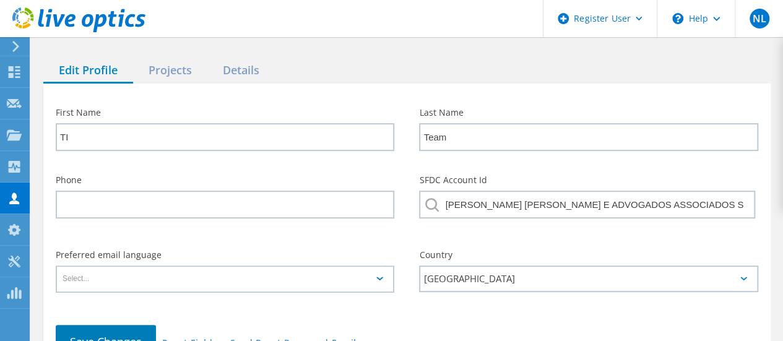
scroll to position [186, 0]
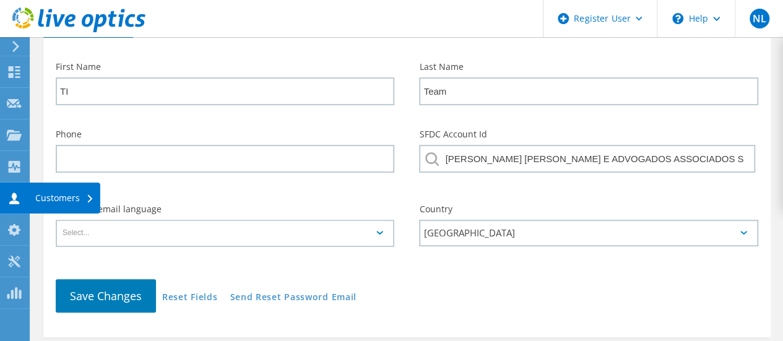
click at [40, 197] on div "Customers" at bounding box center [64, 198] width 59 height 9
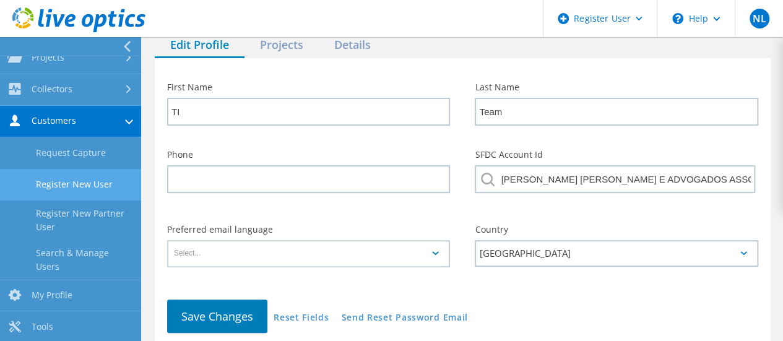
scroll to position [109, 0]
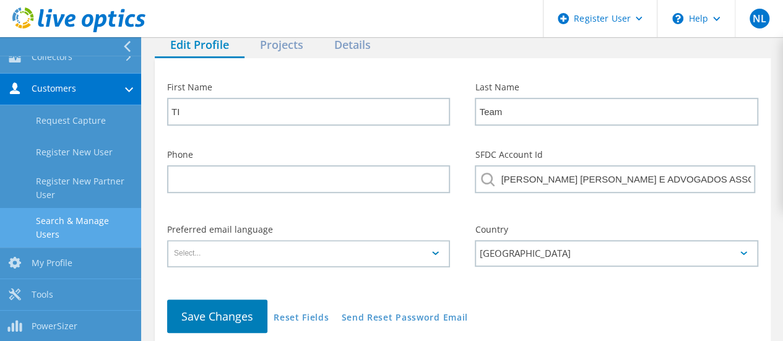
click at [80, 237] on link "Search & Manage Users" at bounding box center [70, 228] width 141 height 40
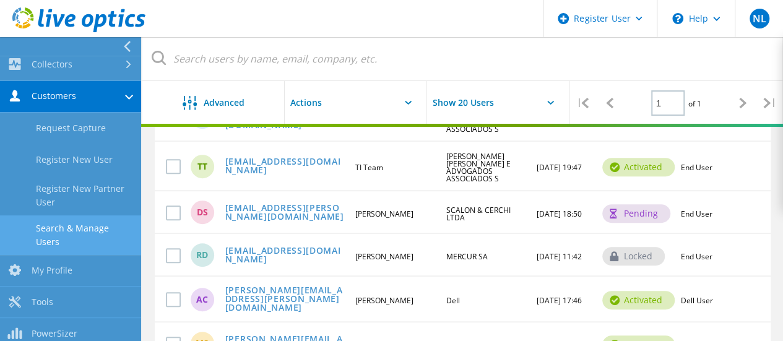
scroll to position [149, 0]
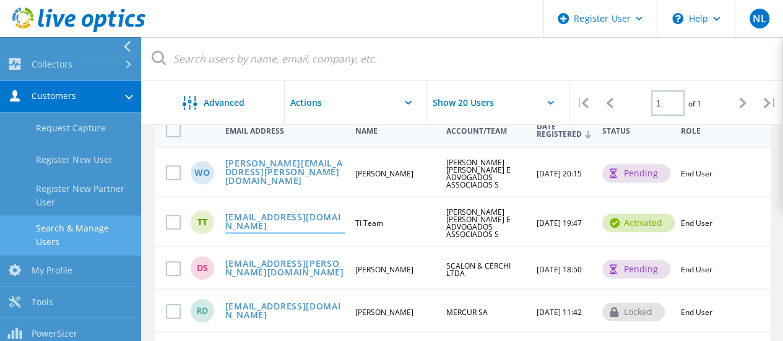
click at [279, 228] on link "atendimento.ti@mascarenhasbarbosa.com.br" at bounding box center [284, 222] width 119 height 19
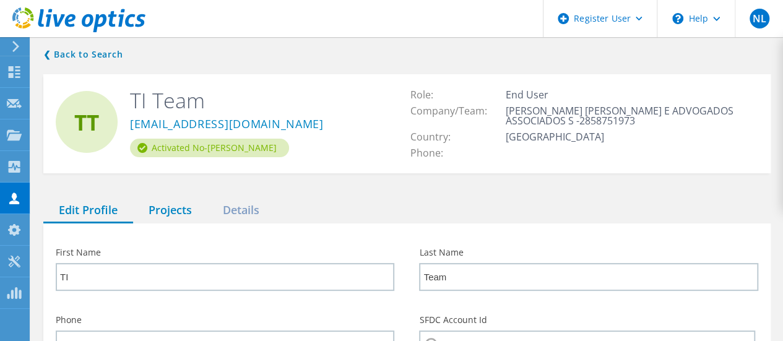
click at [178, 216] on div "Projects" at bounding box center [170, 210] width 74 height 25
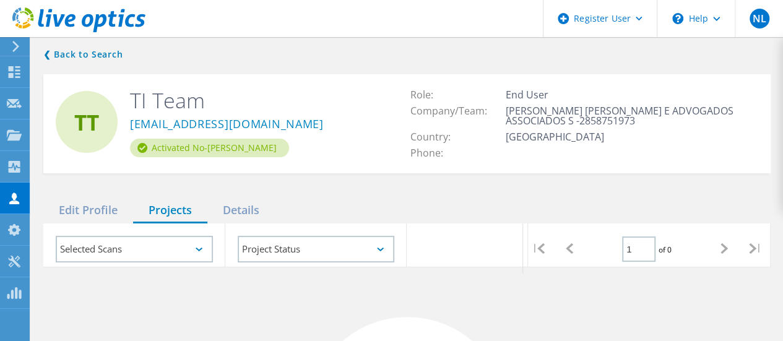
click at [175, 249] on div "Selected Scans" at bounding box center [134, 249] width 157 height 27
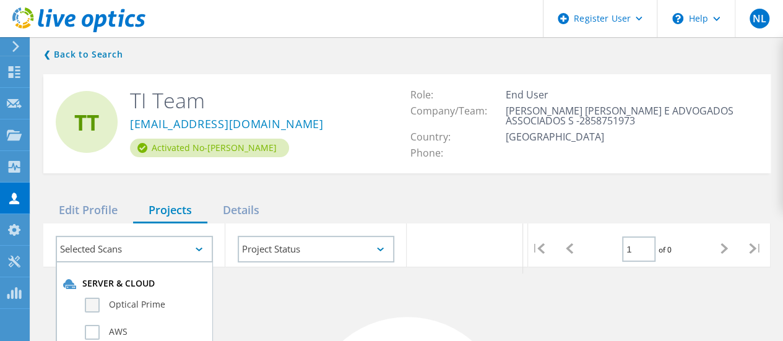
click at [147, 303] on label "Optical Prime" at bounding box center [145, 305] width 121 height 15
click at [0, 0] on input "Optical Prime" at bounding box center [0, 0] width 0 height 0
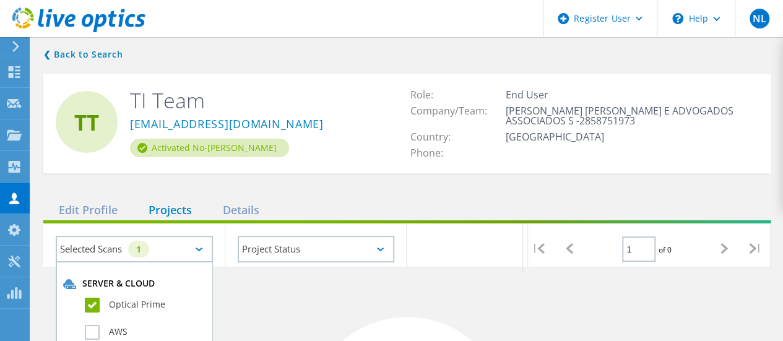
drag, startPoint x: 340, startPoint y: 224, endPoint x: 333, endPoint y: 234, distance: 12.4
click at [340, 224] on div "Project Status In Progress Complete Published Anonymous Archived Error" at bounding box center [316, 248] width 182 height 51
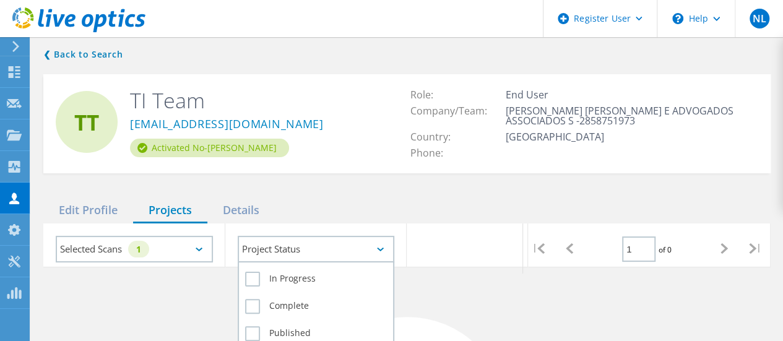
click at [328, 247] on div "Project Status" at bounding box center [316, 249] width 157 height 27
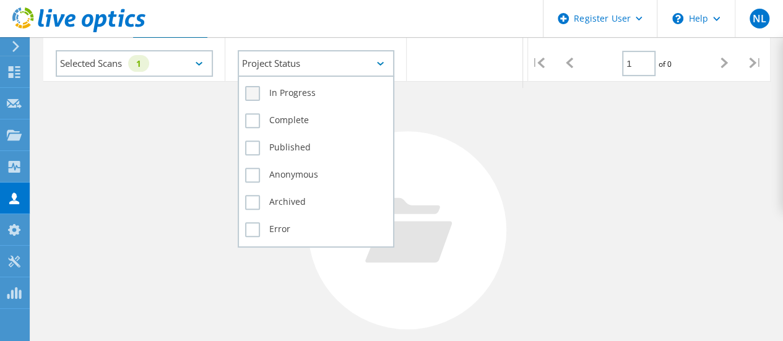
click at [283, 96] on label "In Progress" at bounding box center [316, 93] width 142 height 15
click at [0, 0] on input "In Progress" at bounding box center [0, 0] width 0 height 0
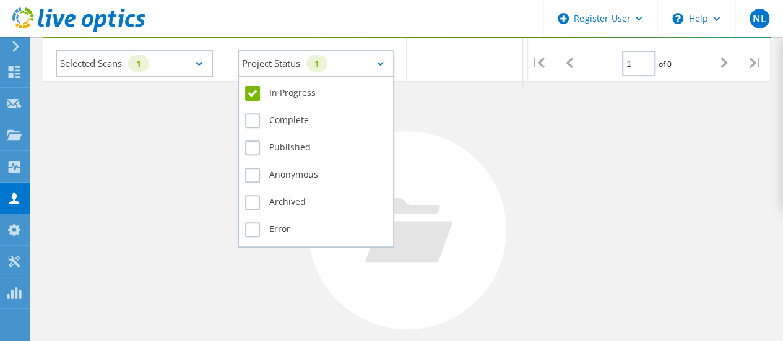
click at [282, 131] on div "Complete" at bounding box center [316, 123] width 142 height 27
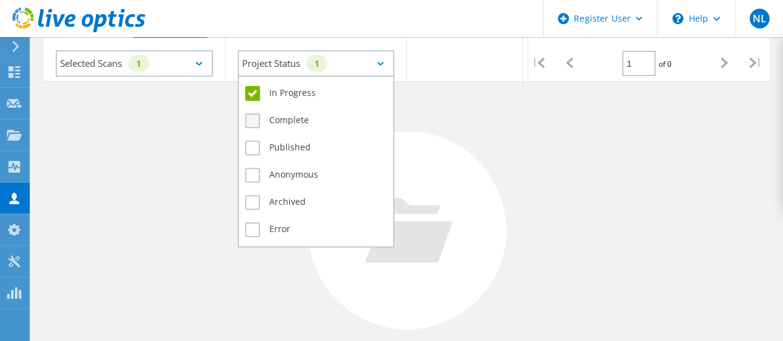
click at [286, 116] on label "Complete" at bounding box center [316, 120] width 142 height 15
click at [0, 0] on input "Complete" at bounding box center [0, 0] width 0 height 0
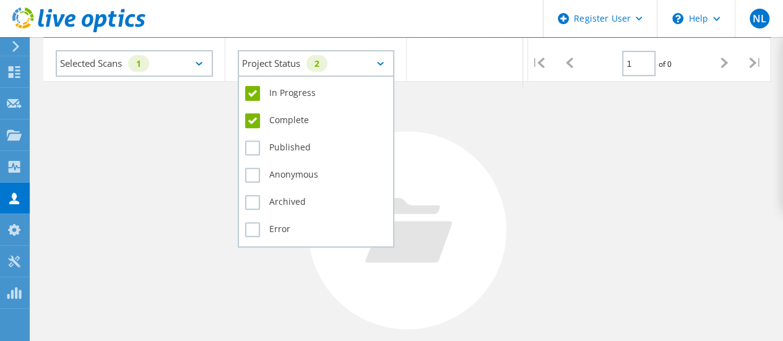
click at [285, 158] on div "Published" at bounding box center [316, 150] width 142 height 27
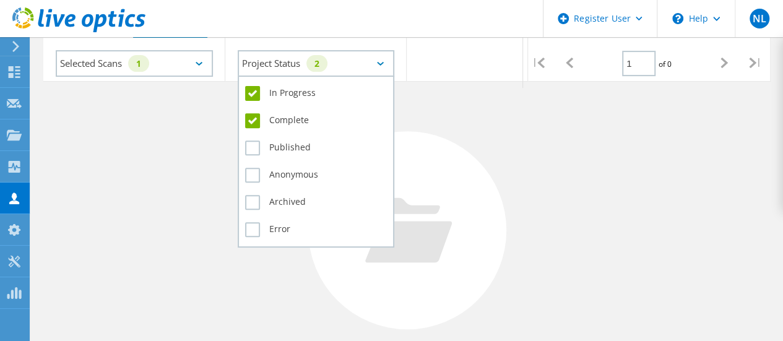
click at [290, 140] on div "Published" at bounding box center [316, 150] width 142 height 27
click at [295, 200] on label "Archived" at bounding box center [316, 202] width 142 height 15
click at [0, 0] on input "Archived" at bounding box center [0, 0] width 0 height 0
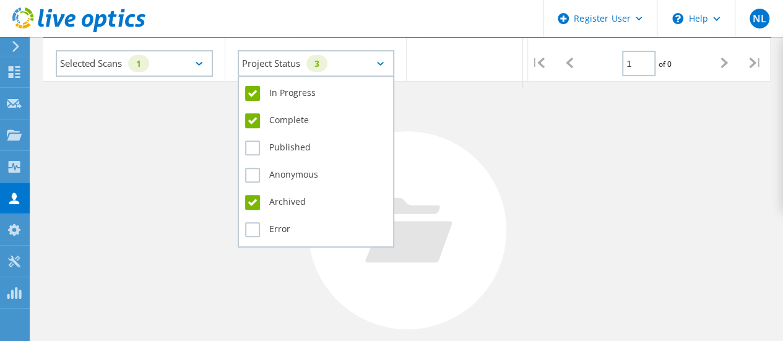
click at [292, 163] on div "Published" at bounding box center [316, 150] width 142 height 27
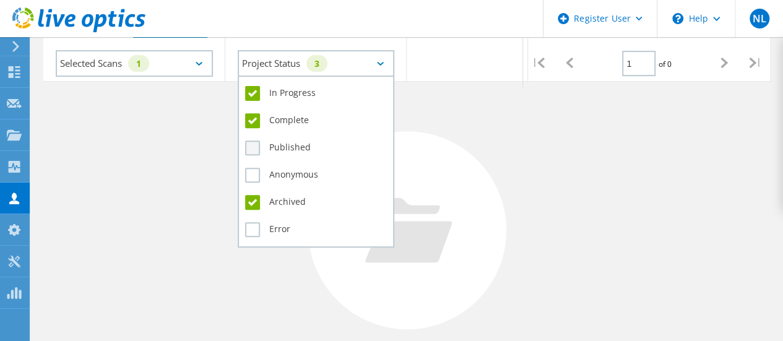
click at [292, 151] on label "Published" at bounding box center [316, 148] width 142 height 15
click at [0, 0] on input "Published" at bounding box center [0, 0] width 0 height 0
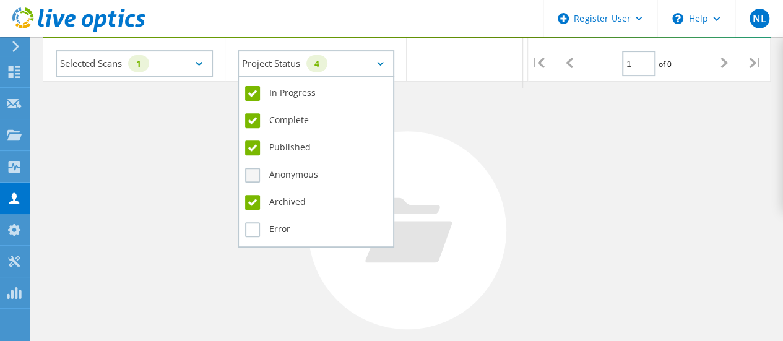
click at [295, 174] on label "Anonymous" at bounding box center [316, 175] width 142 height 15
click at [0, 0] on input "Anonymous" at bounding box center [0, 0] width 0 height 0
click at [288, 225] on label "Error" at bounding box center [316, 229] width 142 height 15
click at [0, 0] on input "Error" at bounding box center [0, 0] width 0 height 0
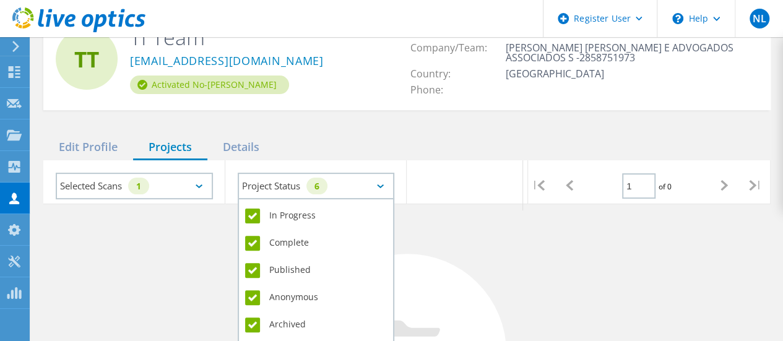
scroll to position [62, 0]
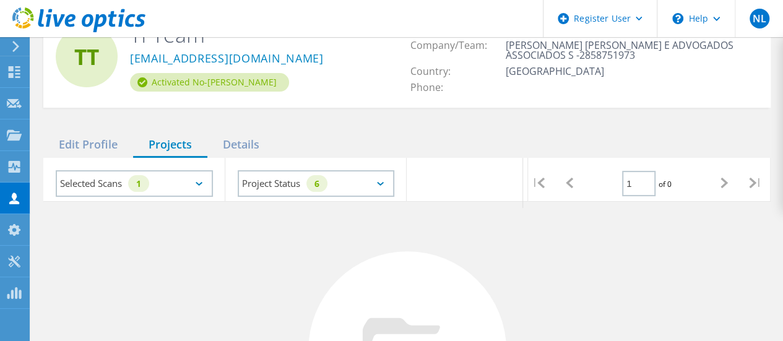
scroll to position [124, 0]
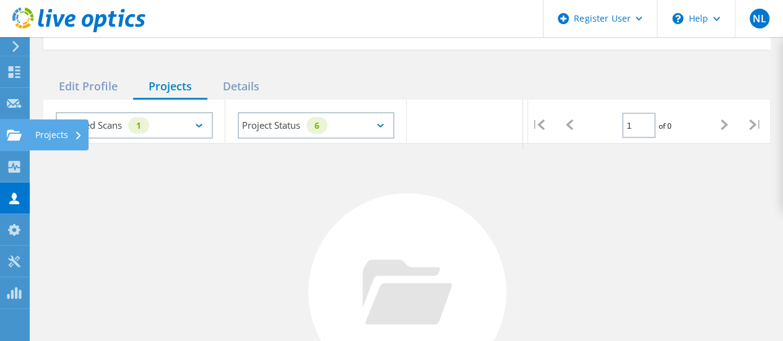
click at [51, 131] on div "Projects" at bounding box center [58, 135] width 47 height 9
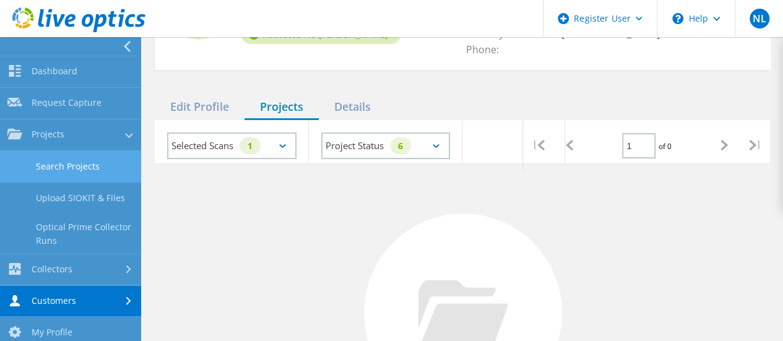
click at [72, 154] on link "Search Projects" at bounding box center [70, 167] width 141 height 32
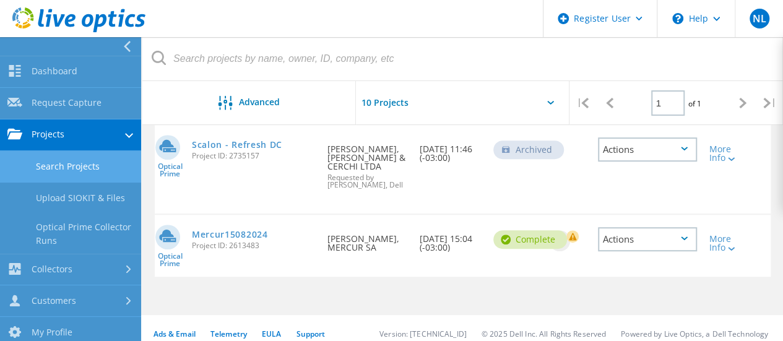
scroll to position [102, 0]
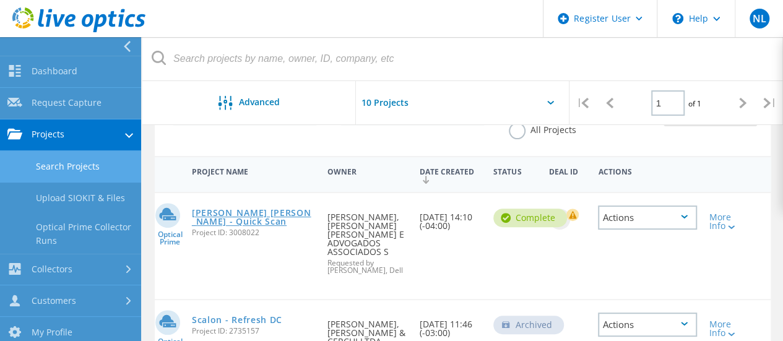
click at [232, 223] on link "[PERSON_NAME] [PERSON_NAME] - Quick Scan" at bounding box center [253, 217] width 123 height 17
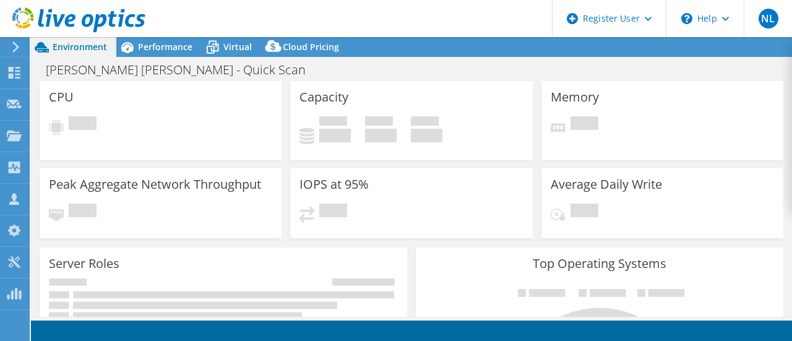
select select "SouthAmerica"
select select "BRL"
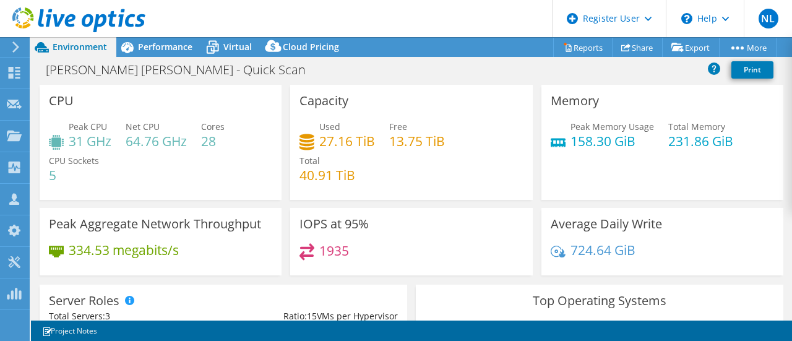
click at [115, 176] on div "Peak CPU 31 GHz Net CPU 64.76 GHz Cores 28 CPU Sockets 5" at bounding box center [160, 157] width 223 height 74
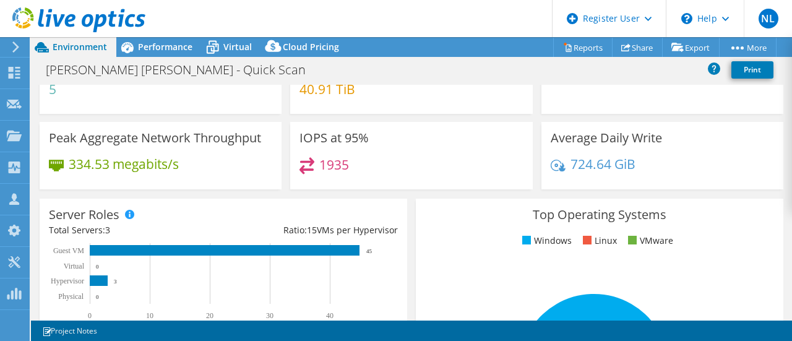
scroll to position [124, 0]
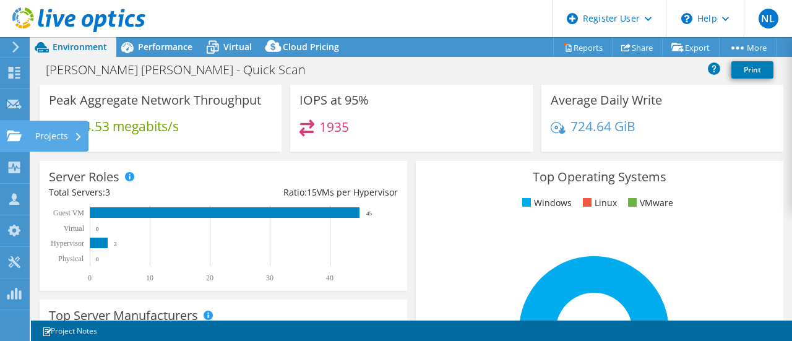
click at [35, 137] on div "Projects" at bounding box center [58, 136] width 59 height 31
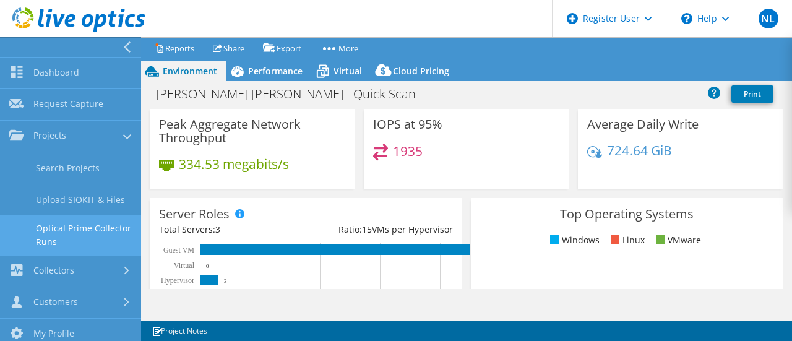
click at [79, 230] on link "Optical Prime Collector Runs" at bounding box center [70, 235] width 141 height 40
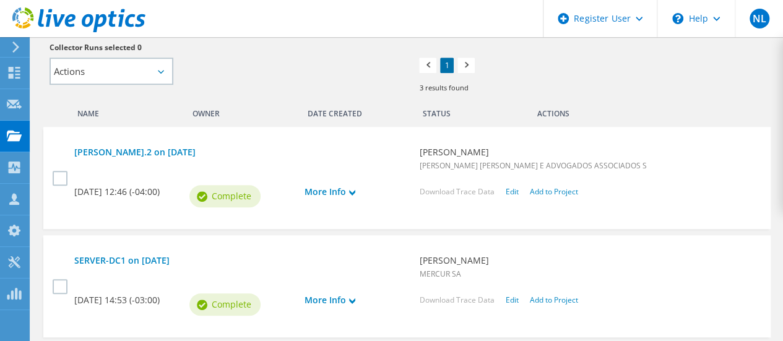
scroll to position [433, 0]
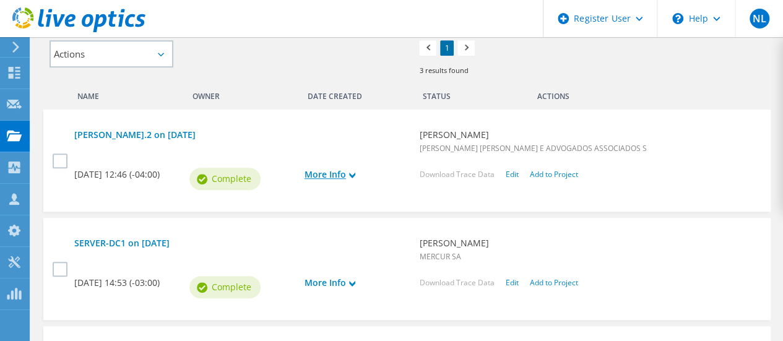
click at [344, 168] on link "More Info" at bounding box center [356, 175] width 103 height 14
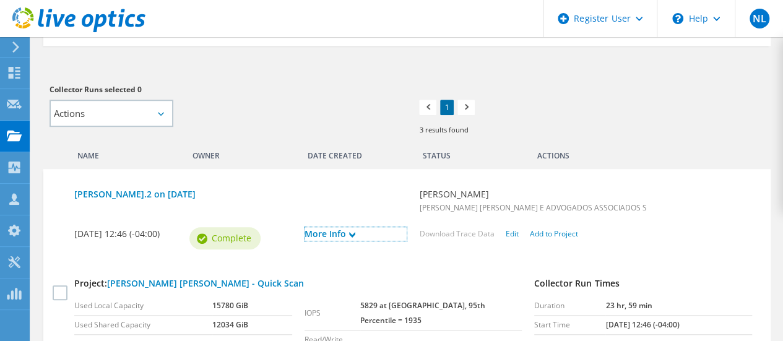
scroll to position [371, 0]
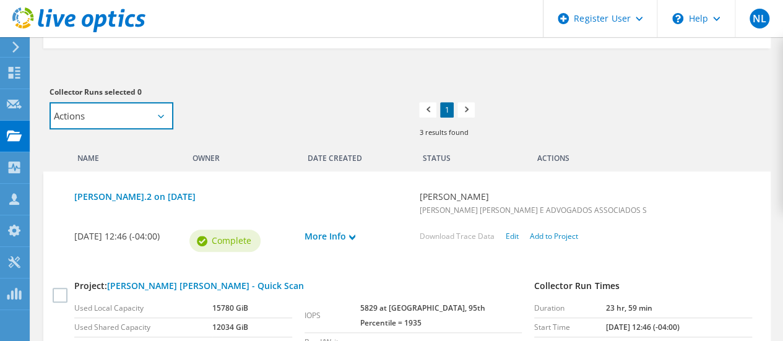
click at [135, 122] on select "Actions Add to new project" at bounding box center [112, 115] width 124 height 27
click at [144, 117] on select "Actions Add to new project" at bounding box center [112, 115] width 124 height 27
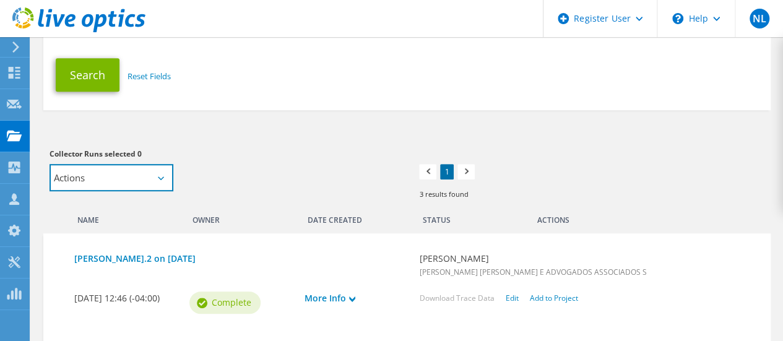
scroll to position [248, 0]
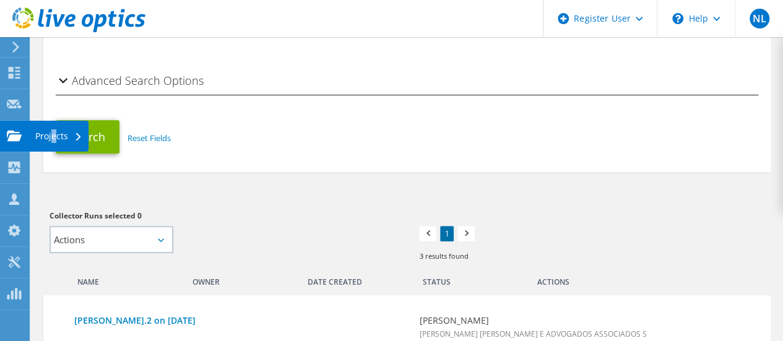
click at [54, 141] on div "Projects" at bounding box center [58, 136] width 59 height 31
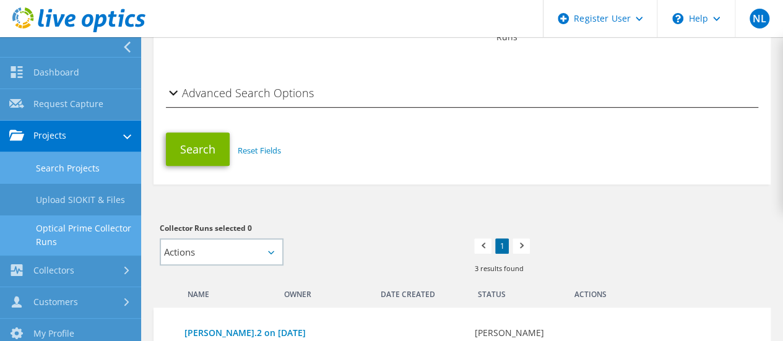
click at [85, 176] on link "Search Projects" at bounding box center [70, 168] width 141 height 32
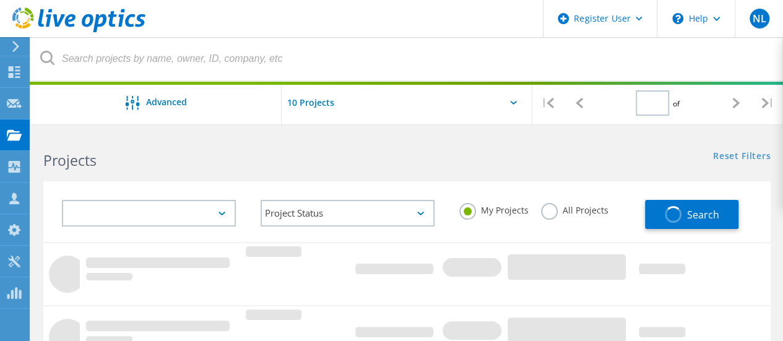
type input "1"
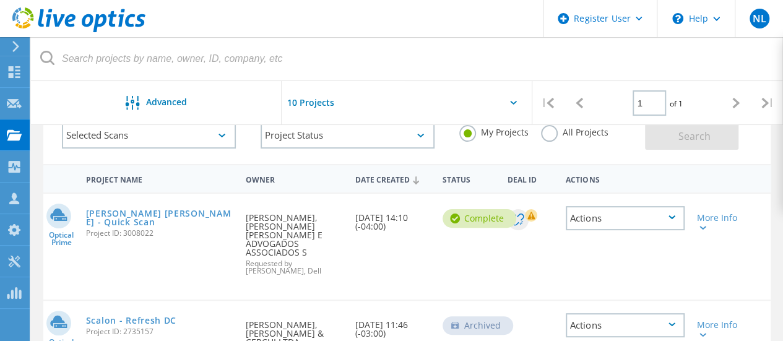
scroll to position [62, 0]
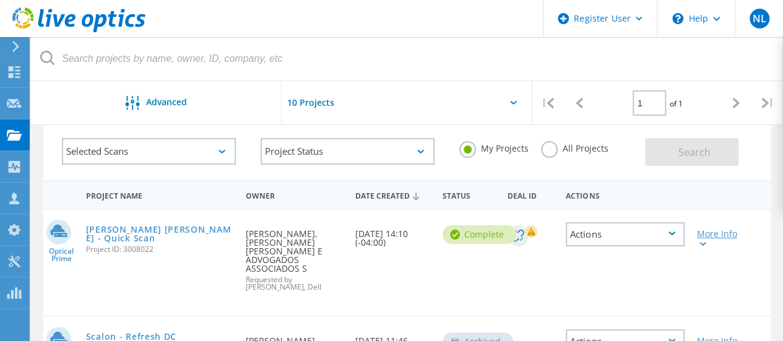
click at [731, 245] on div "More Info" at bounding box center [720, 238] width 46 height 17
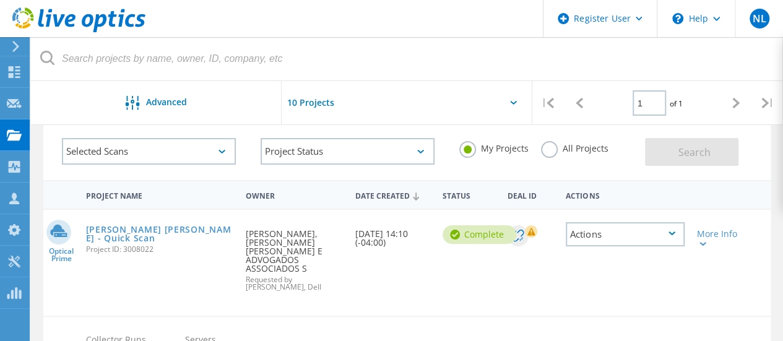
click at [651, 230] on div "Actions" at bounding box center [625, 234] width 119 height 24
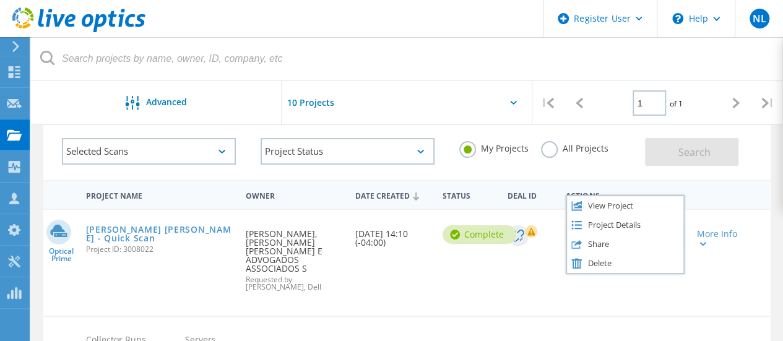
click at [735, 227] on div "More Info" at bounding box center [720, 235] width 58 height 50
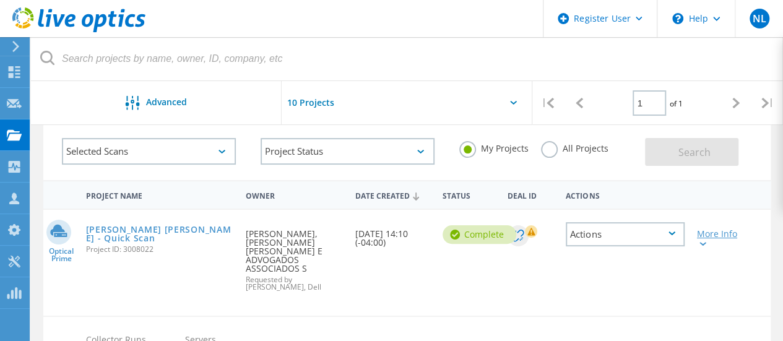
click at [724, 238] on div "More Info" at bounding box center [720, 238] width 46 height 17
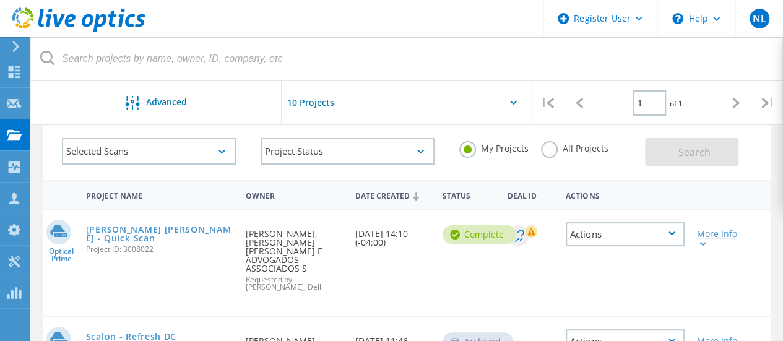
click at [714, 241] on div "More Info" at bounding box center [720, 238] width 46 height 17
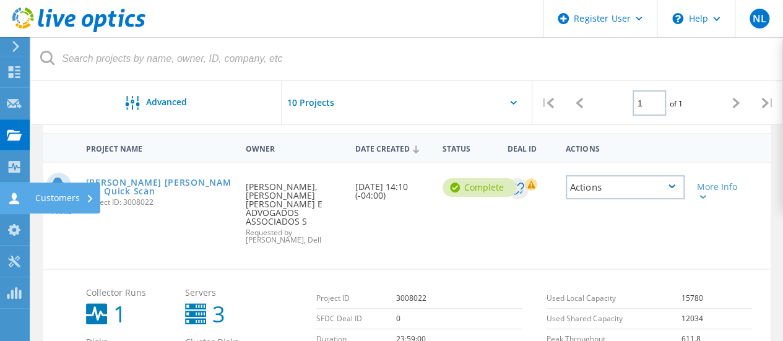
scroll to position [60, 0]
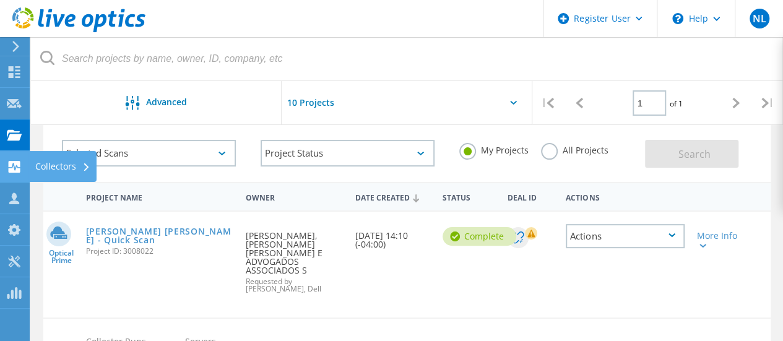
click at [58, 168] on div "Collectors" at bounding box center [62, 166] width 55 height 9
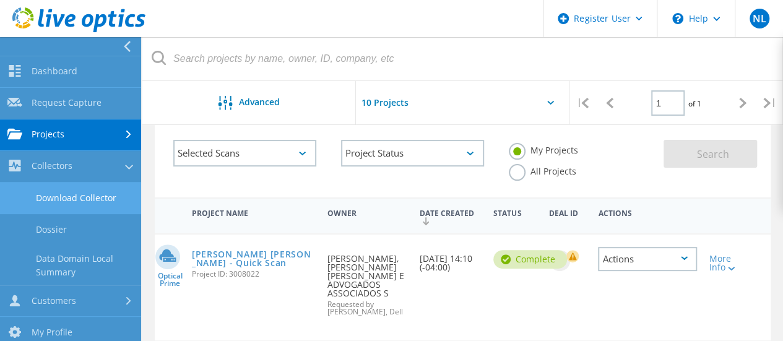
click at [87, 203] on link "Download Collector" at bounding box center [70, 199] width 141 height 32
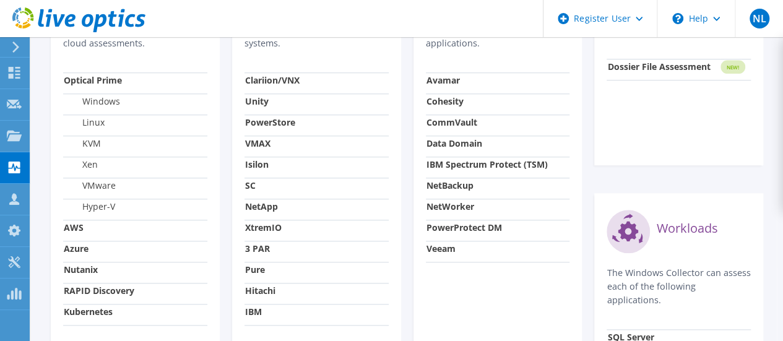
scroll to position [649, 0]
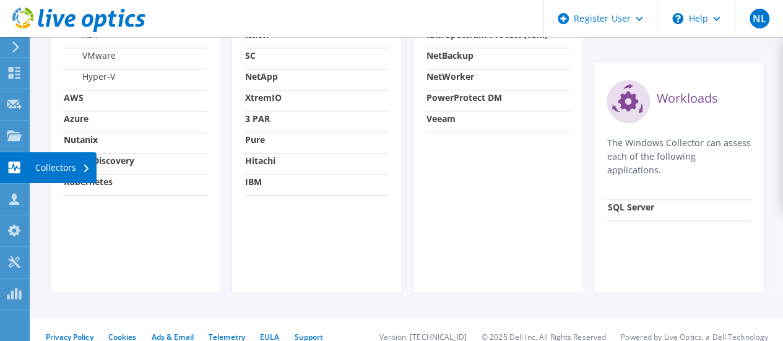
click at [79, 166] on div "Collectors" at bounding box center [62, 167] width 67 height 31
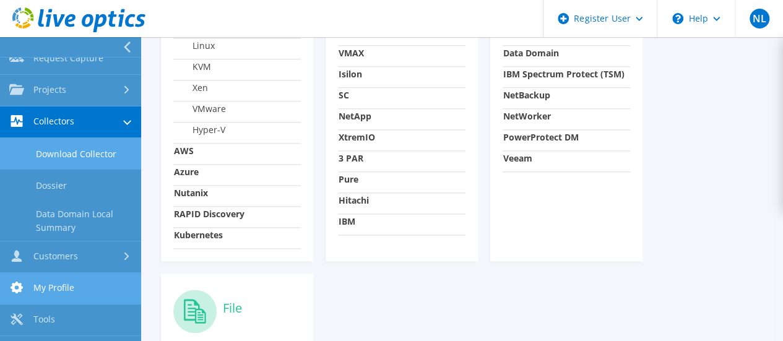
scroll to position [62, 0]
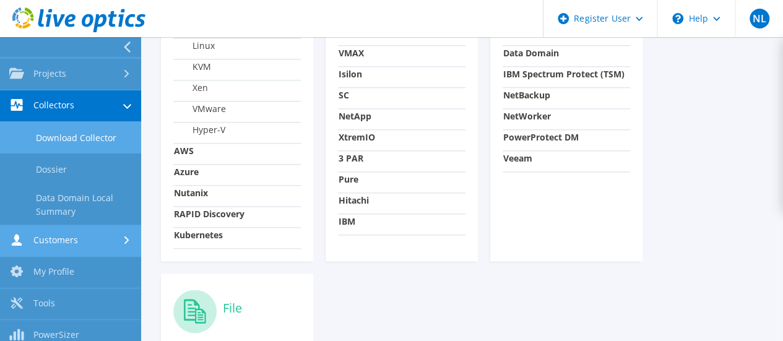
click at [84, 243] on link "Customers" at bounding box center [70, 241] width 141 height 32
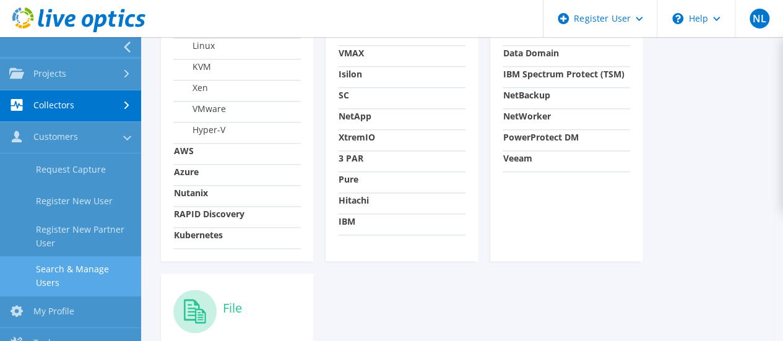
click at [99, 269] on link "Search & Manage Users" at bounding box center [70, 276] width 141 height 40
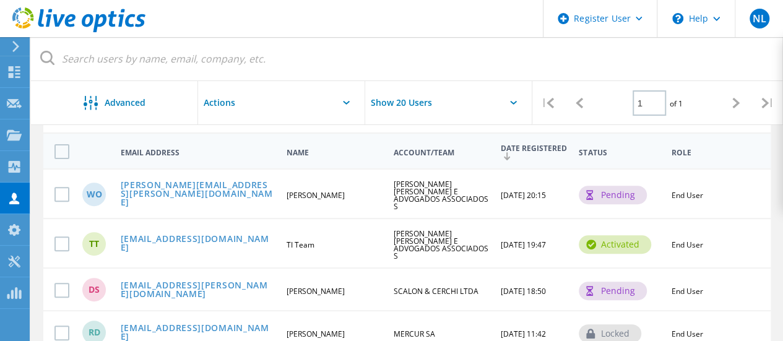
scroll to position [124, 0]
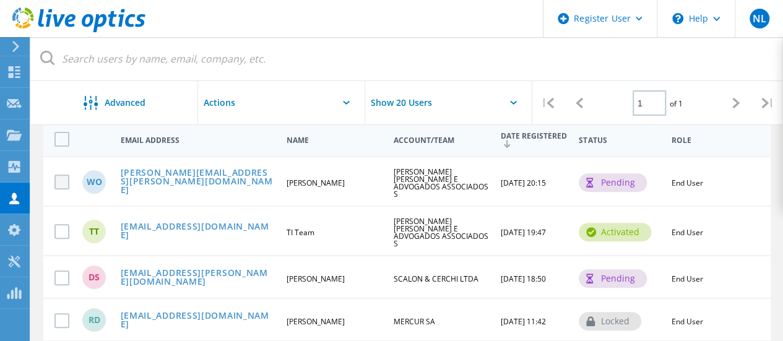
click at [61, 181] on label at bounding box center [64, 182] width 20 height 15
click at [0, 0] on input "checkbox" at bounding box center [0, 0] width 0 height 0
click at [63, 225] on label at bounding box center [64, 232] width 20 height 15
click at [0, 0] on input "checkbox" at bounding box center [0, 0] width 0 height 0
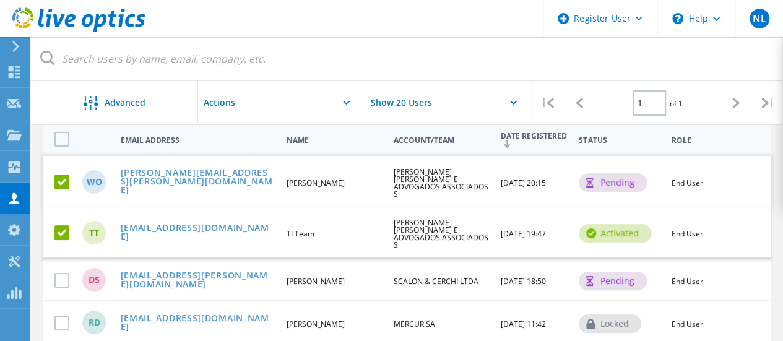
click at [65, 181] on label at bounding box center [64, 182] width 20 height 15
click at [0, 0] on input "checkbox" at bounding box center [0, 0] width 0 height 0
click at [630, 223] on div "activated" at bounding box center [615, 232] width 72 height 19
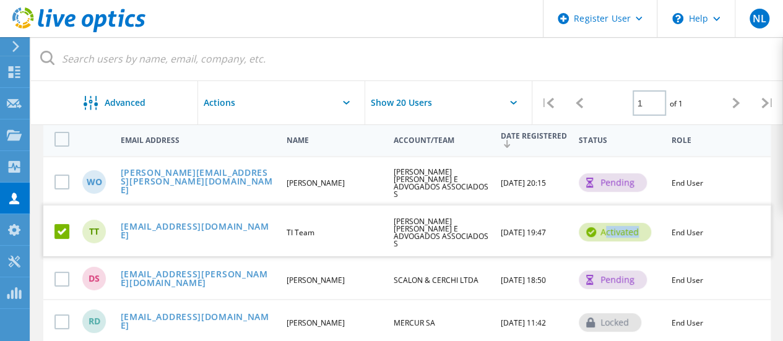
click at [630, 223] on div "activated" at bounding box center [615, 232] width 72 height 19
click at [145, 222] on link "[EMAIL_ADDRESS][DOMAIN_NAME]" at bounding box center [198, 231] width 155 height 19
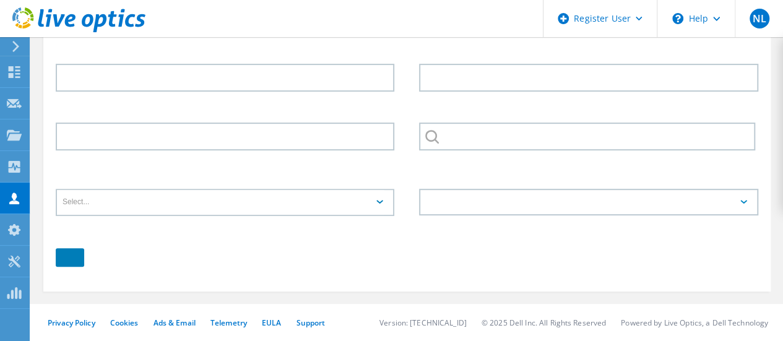
type input "TI"
type input "Team"
type input "[PERSON_NAME] [PERSON_NAME] E ADVOGADOS ASSOCIADOS S"
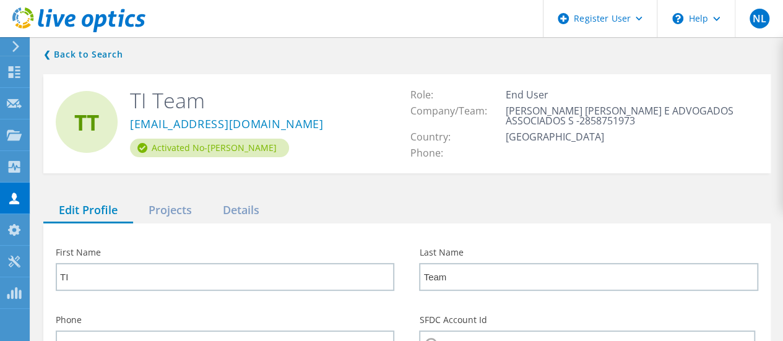
click at [158, 190] on div "❮ Back to Search TT TI Team [EMAIL_ADDRESS][DOMAIN_NAME] Activated No-[PERSON_N…" at bounding box center [407, 285] width 752 height 501
click at [162, 210] on div "Projects" at bounding box center [170, 210] width 74 height 25
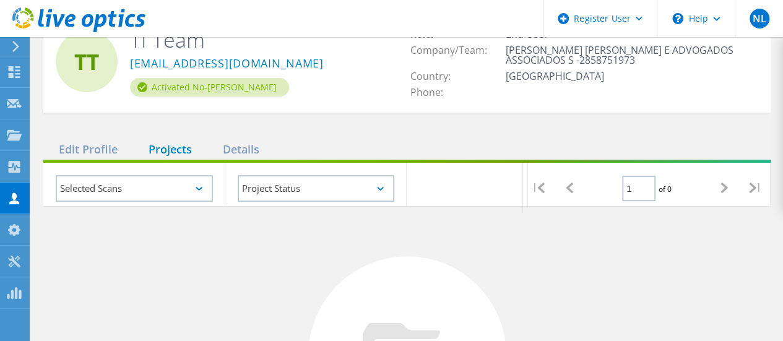
scroll to position [124, 0]
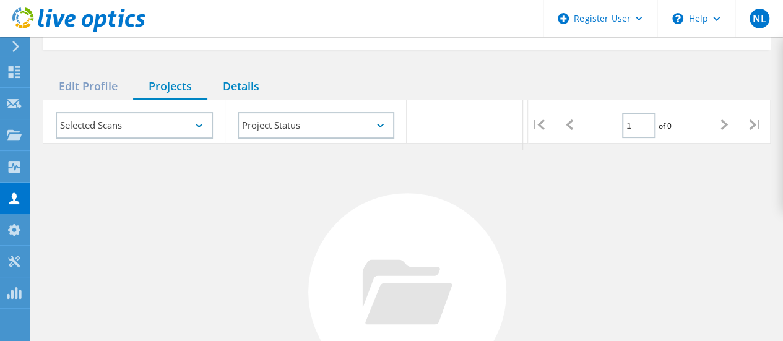
click at [246, 85] on div "Details" at bounding box center [240, 86] width 67 height 25
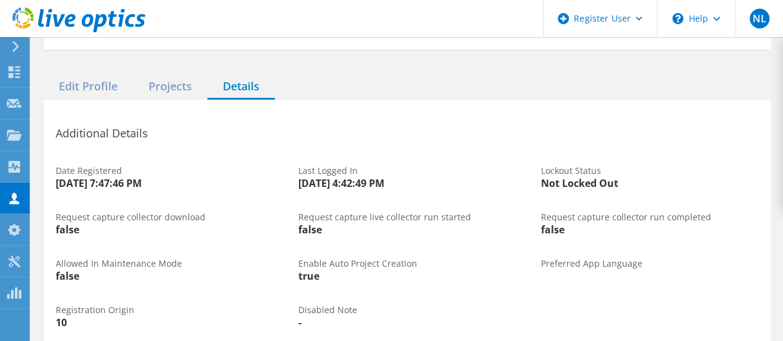
click at [330, 167] on span "Last Logged In" at bounding box center [327, 171] width 59 height 12
drag, startPoint x: 330, startPoint y: 167, endPoint x: 281, endPoint y: 190, distance: 54.3
click at [281, 190] on div "Date Registered [DATE] 7:47:46 PM" at bounding box center [164, 177] width 243 height 46
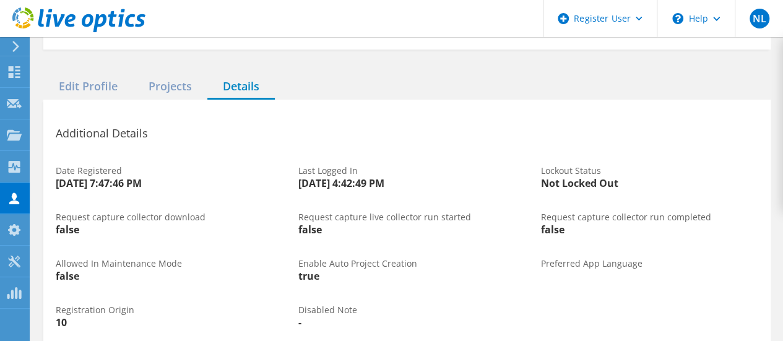
scroll to position [178, 0]
